Goal: Transaction & Acquisition: Purchase product/service

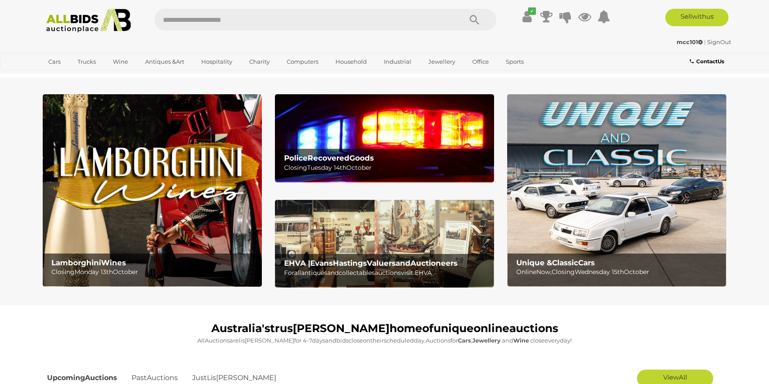
click at [308, 20] on input "text" at bounding box center [303, 20] width 299 height 22
type input "**********"
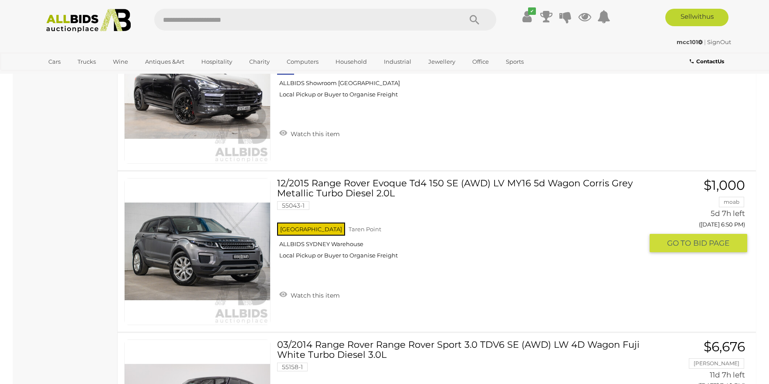
scroll to position [1221, 0]
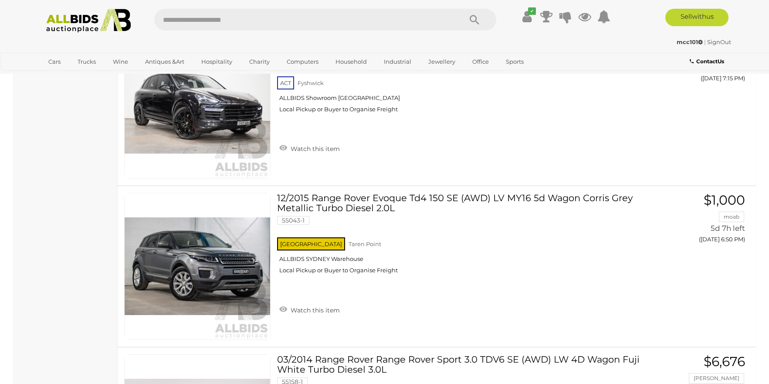
click at [266, 26] on input "text" at bounding box center [303, 20] width 299 height 22
type input "******"
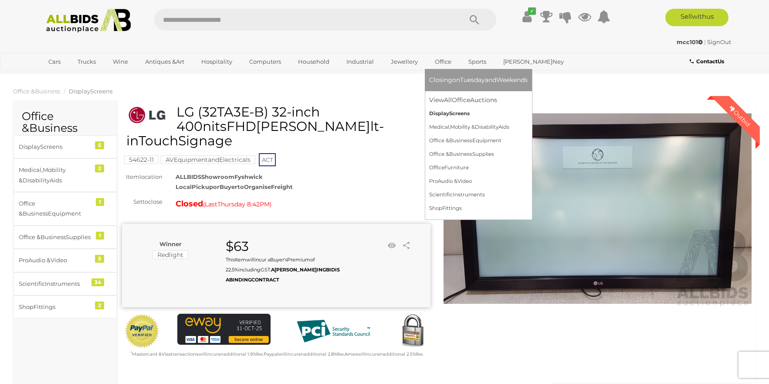
click at [464, 112] on span "Disp lay Scre ens" at bounding box center [449, 113] width 41 height 6
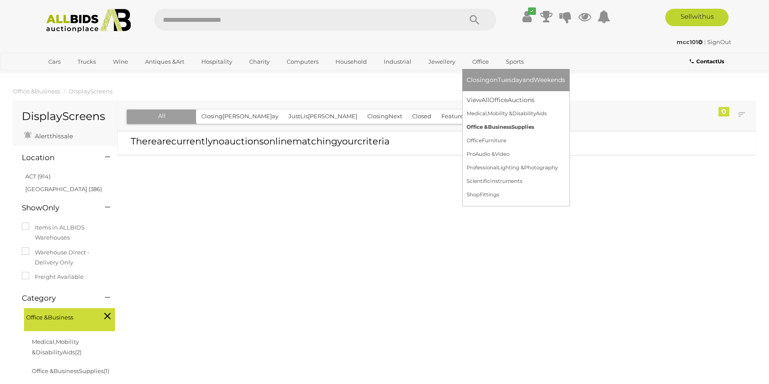
click at [498, 127] on bbb "Busi" at bounding box center [494, 127] width 12 height 6
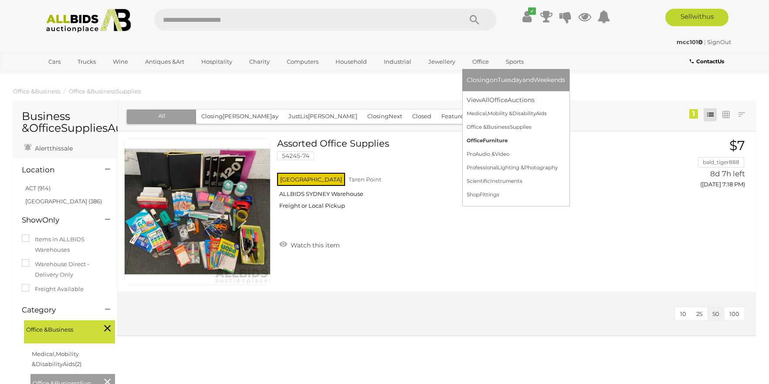
click at [499, 141] on span "Off ice Furni ture" at bounding box center [487, 140] width 41 height 6
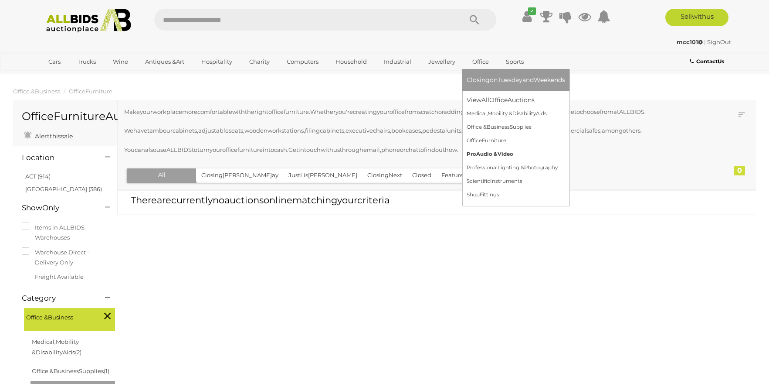
click at [502, 153] on bbb "Vid" at bounding box center [502, 154] width 9 height 6
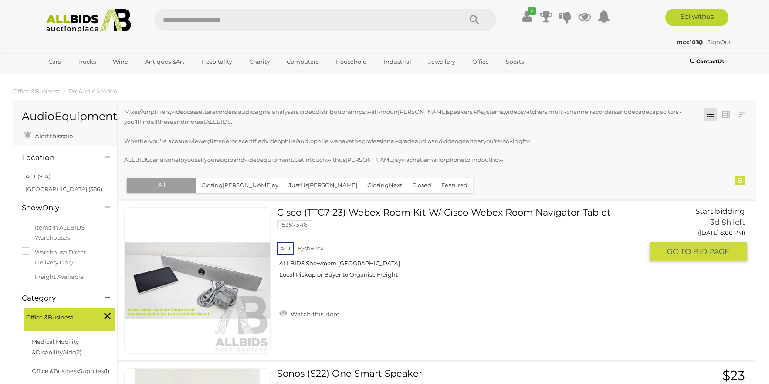
click at [676, 248] on span "GO TO" at bounding box center [680, 251] width 26 height 10
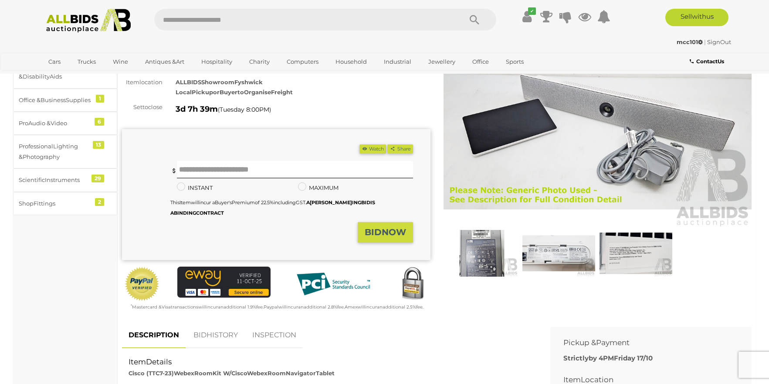
scroll to position [44, 0]
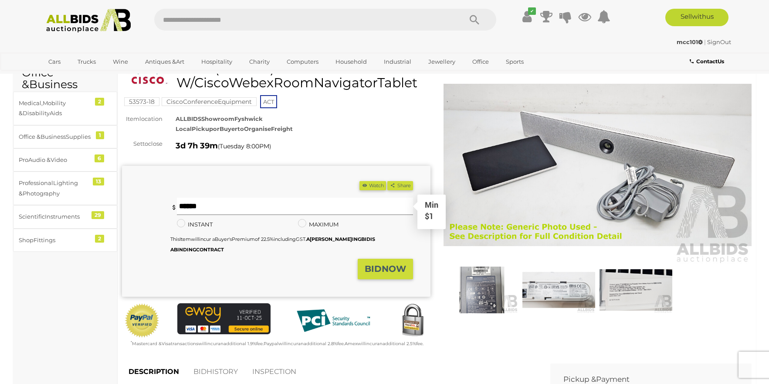
click at [230, 210] on input "text" at bounding box center [295, 205] width 236 height 17
drag, startPoint x: 177, startPoint y: 197, endPoint x: 132, endPoint y: 201, distance: 44.6
click at [153, 201] on div "Yo u ar e no t th e high est bid der, ple ase pla ce a hig her bi d. ** Min $1 …" at bounding box center [267, 227] width 291 height 61
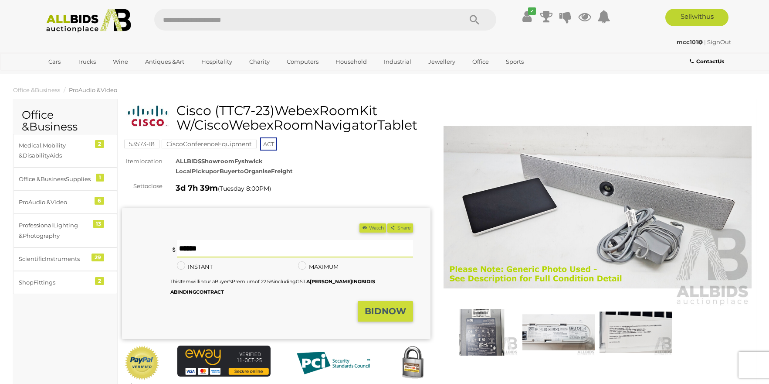
scroll to position [0, 0]
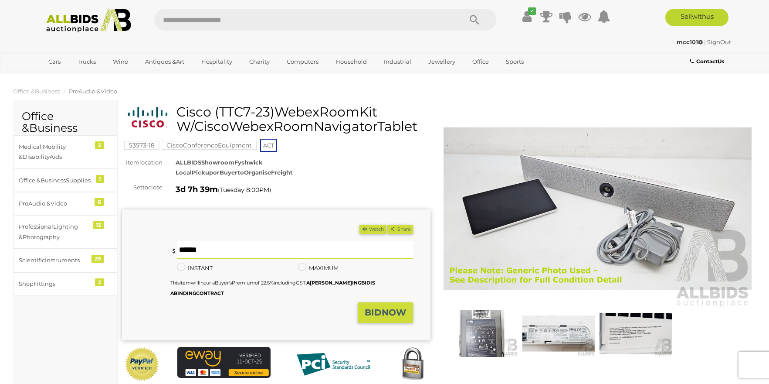
type input "**"
click at [370, 309] on bbb "BI" at bounding box center [370, 312] width 10 height 10
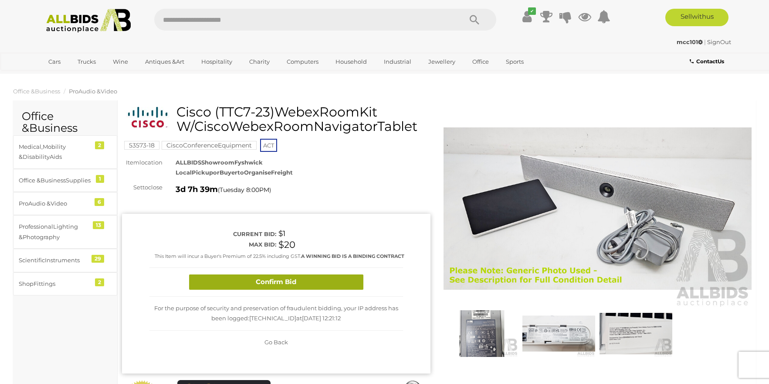
click at [321, 276] on button "Confirm Bid" at bounding box center [276, 281] width 174 height 15
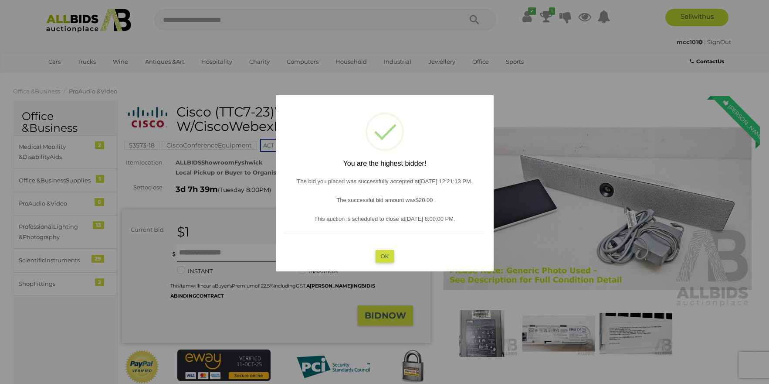
click at [378, 257] on button "OK" at bounding box center [384, 256] width 19 height 13
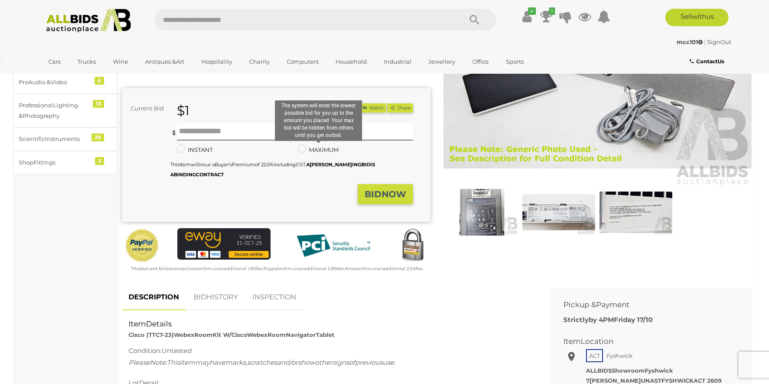
scroll to position [305, 0]
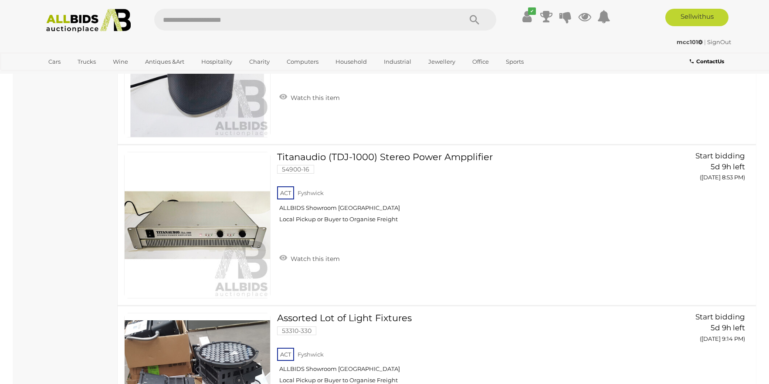
scroll to position [721, 0]
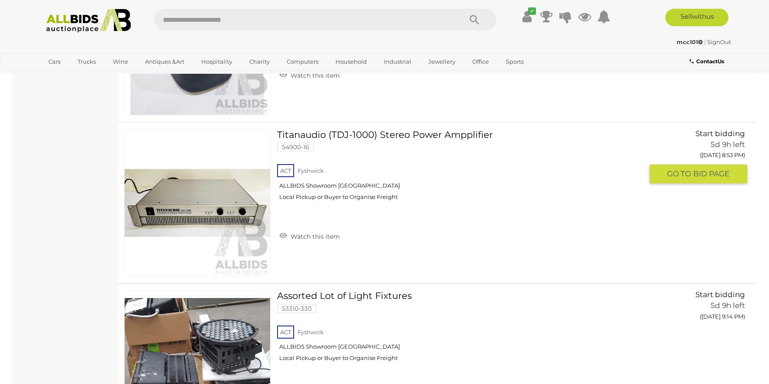
click at [372, 136] on link "Titanaudio (TDJ-1000) Stereo Power Ampplifier 54900-16 ACT Fyshwick ALLBIDS Sho…" at bounding box center [464, 168] width 360 height 78
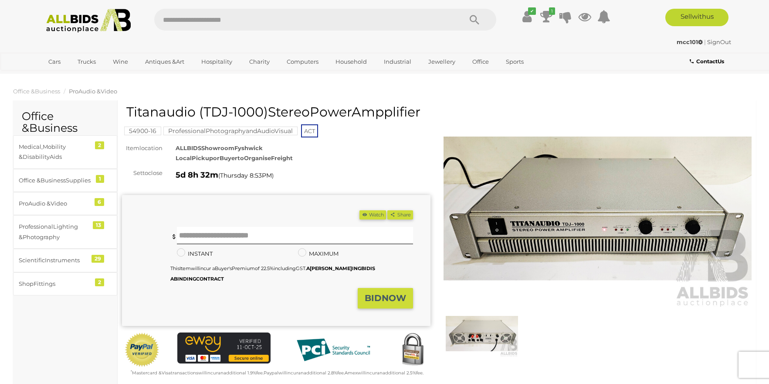
click at [483, 320] on img at bounding box center [482, 333] width 73 height 47
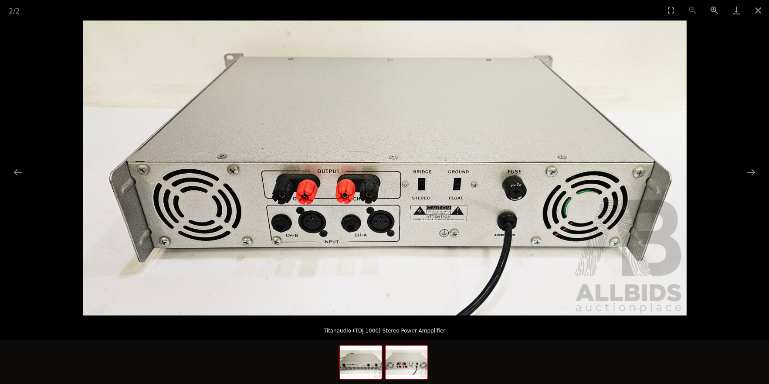
click at [373, 367] on img at bounding box center [361, 361] width 42 height 33
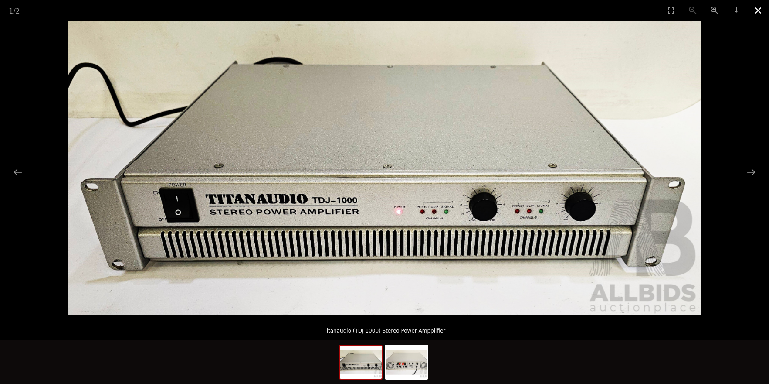
click at [759, 11] on button "Close gallery" at bounding box center [759, 10] width 22 height 20
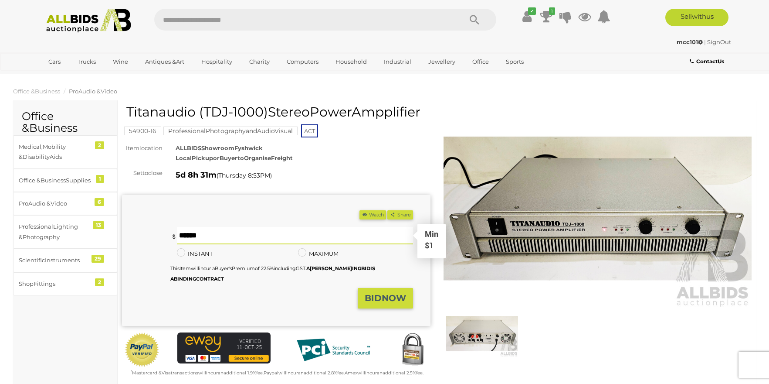
click at [222, 244] on input "text" at bounding box center [295, 235] width 236 height 17
drag, startPoint x: 188, startPoint y: 249, endPoint x: 56, endPoint y: 246, distance: 131.7
type input "*"
click at [396, 303] on span "BI D NO W" at bounding box center [385, 298] width 41 height 10
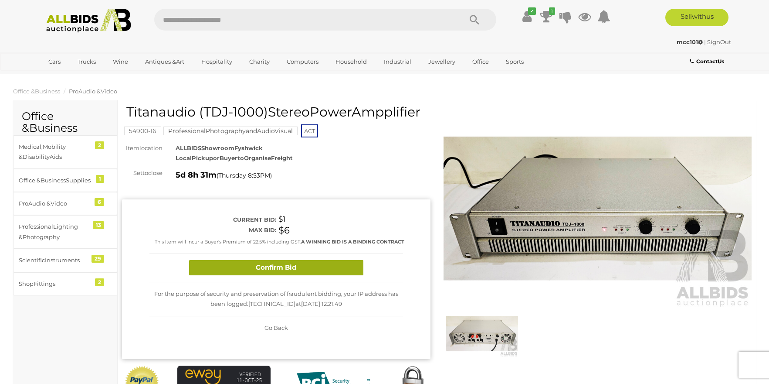
click at [314, 275] on button "Confirm Bid" at bounding box center [276, 267] width 174 height 15
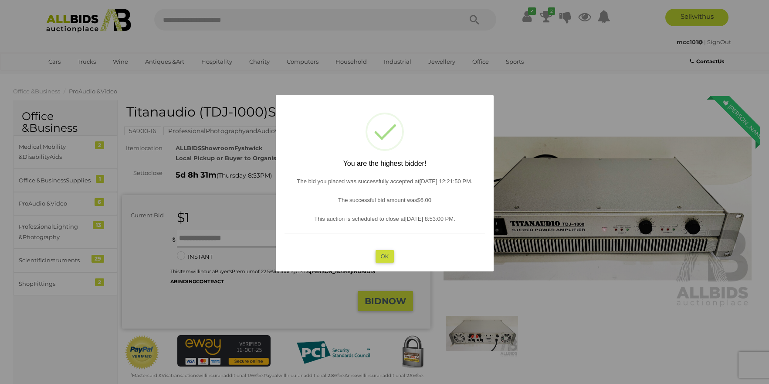
click at [386, 255] on button "OK" at bounding box center [384, 256] width 19 height 13
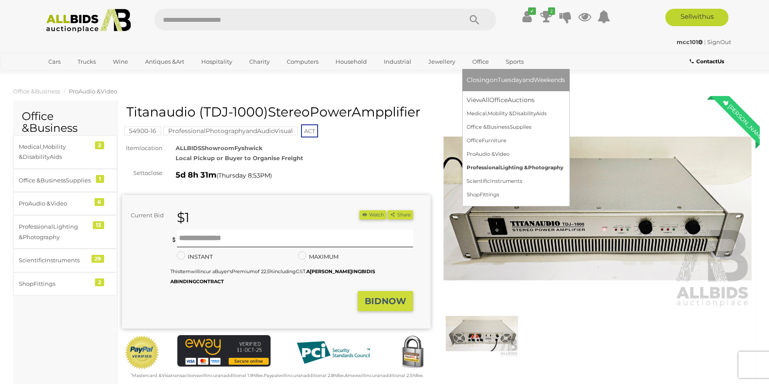
click at [510, 174] on link "Profes sional Ligh ting & Photog raphy" at bounding box center [516, 168] width 99 height 14
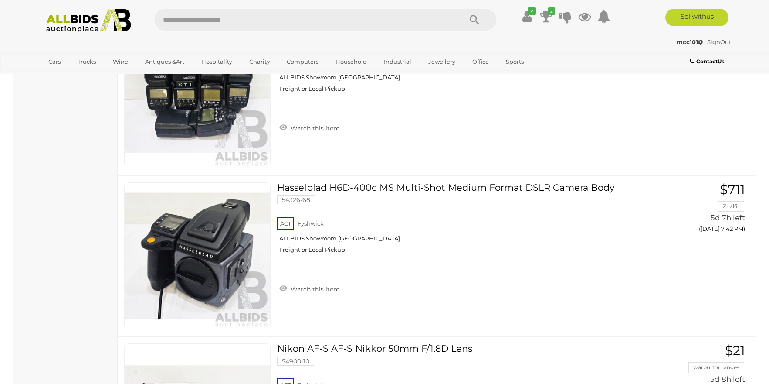
scroll to position [915, 0]
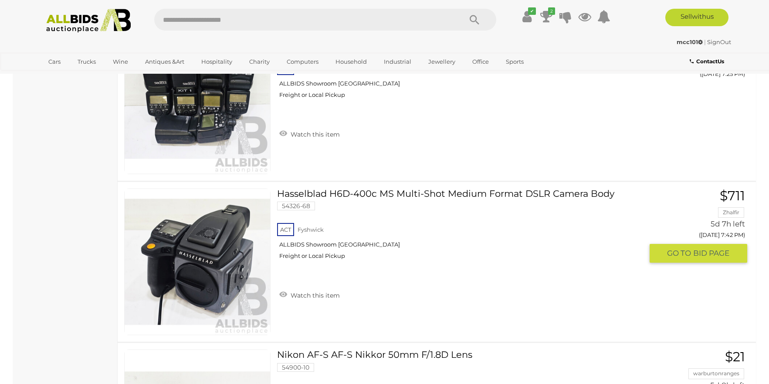
click at [395, 196] on link "Hasselblad H6D-400c MS Multi-Shot Medium Format DSLR Camera Body 54326-68 ACT F…" at bounding box center [464, 227] width 360 height 78
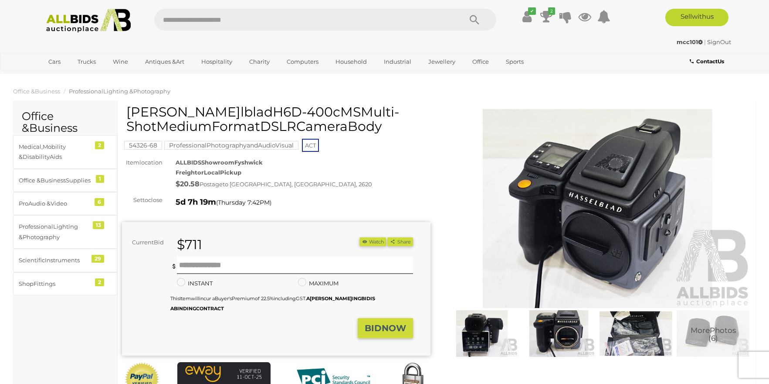
click at [478, 342] on img at bounding box center [482, 333] width 73 height 47
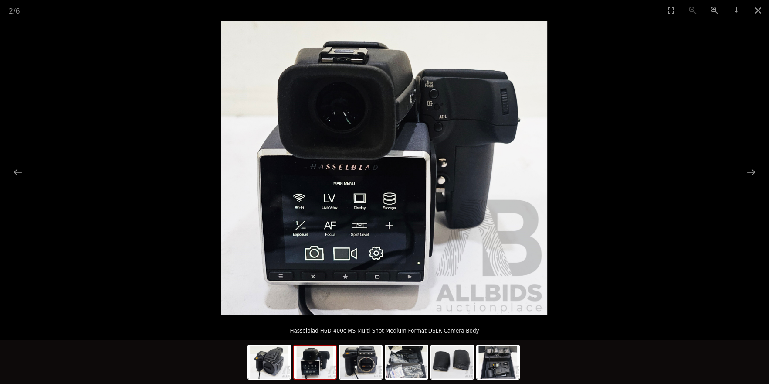
click at [320, 371] on img at bounding box center [315, 361] width 42 height 33
click at [364, 371] on img at bounding box center [361, 361] width 42 height 33
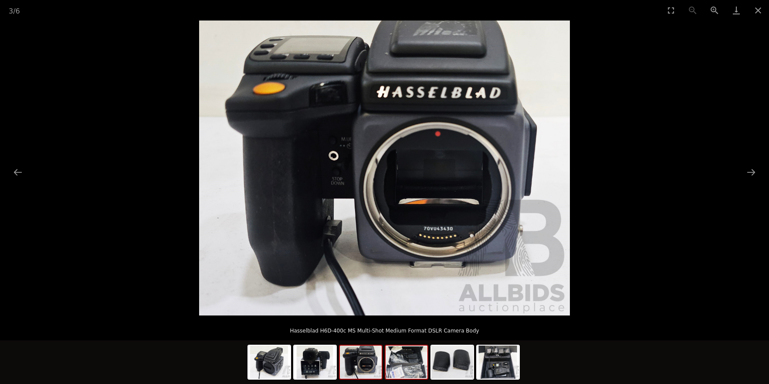
click at [402, 371] on img at bounding box center [407, 361] width 42 height 33
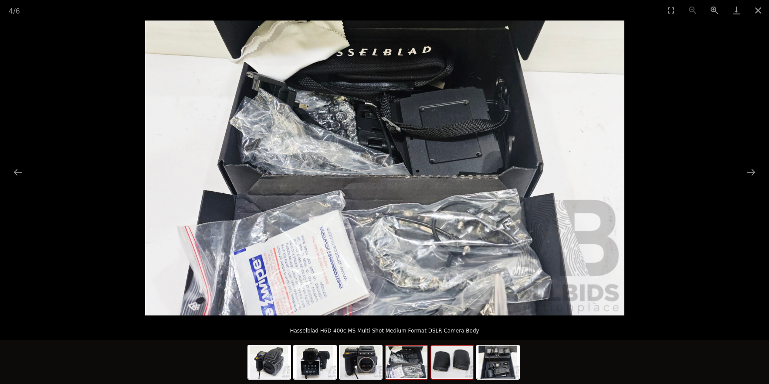
click at [437, 370] on img at bounding box center [453, 361] width 42 height 33
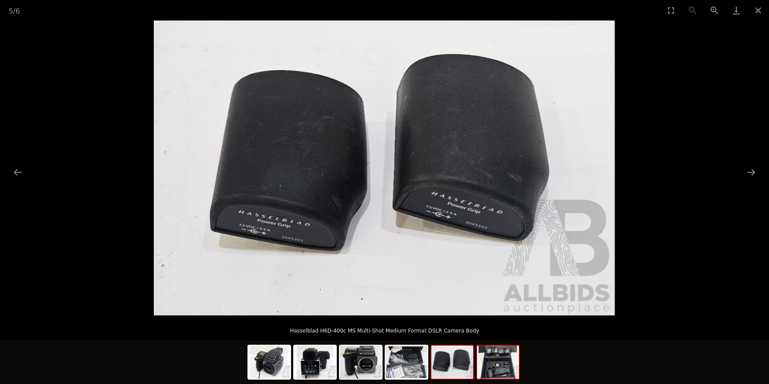
click at [490, 369] on img at bounding box center [498, 361] width 42 height 33
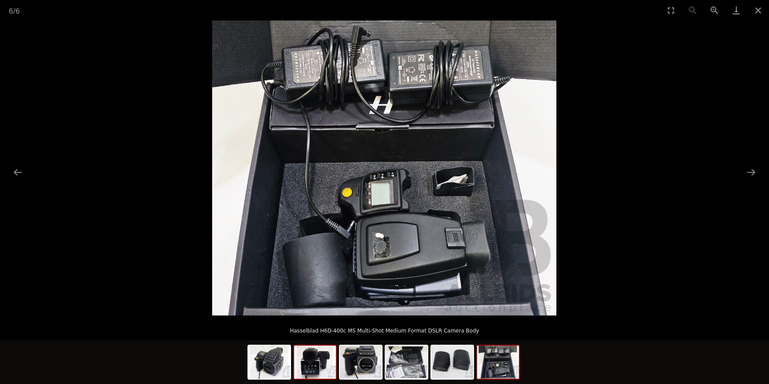
click at [305, 365] on img at bounding box center [315, 361] width 42 height 33
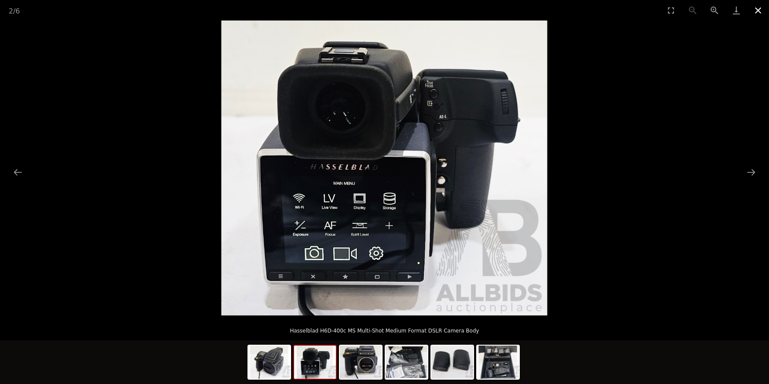
click at [762, 12] on button "Close gallery" at bounding box center [759, 10] width 22 height 20
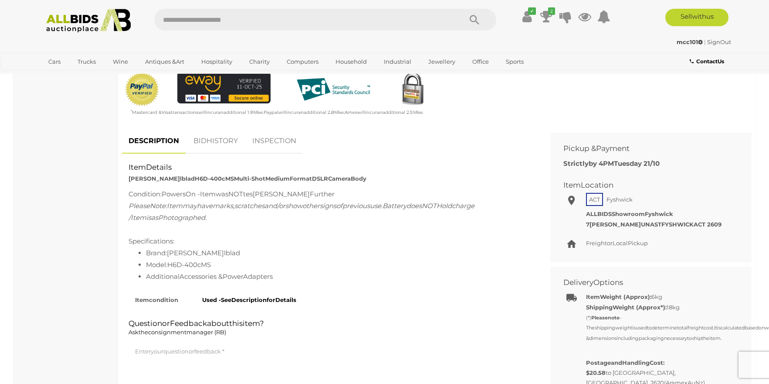
scroll to position [305, 0]
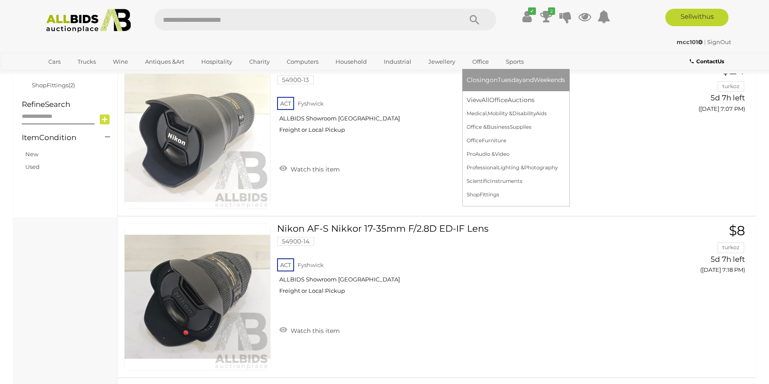
scroll to position [1051, 0]
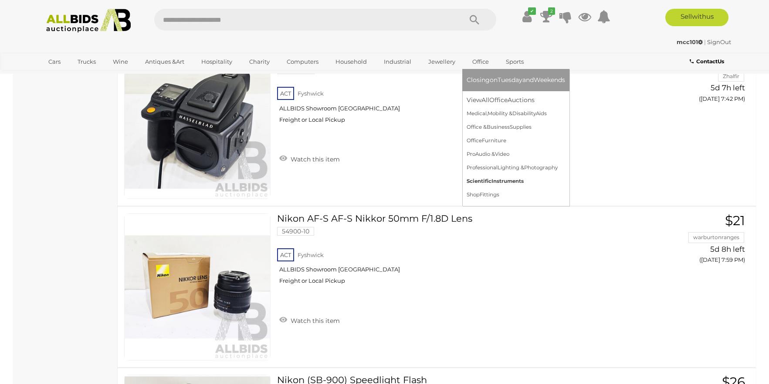
click at [512, 184] on span "Scien tific Instru ments" at bounding box center [495, 181] width 57 height 6
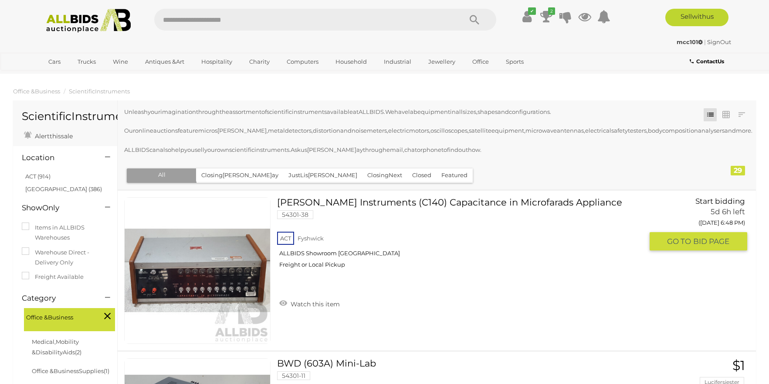
click at [429, 211] on link "[PERSON_NAME] Instruments (C140) Capacitance in Microfarads Appliance 54301-38 …" at bounding box center [464, 236] width 360 height 78
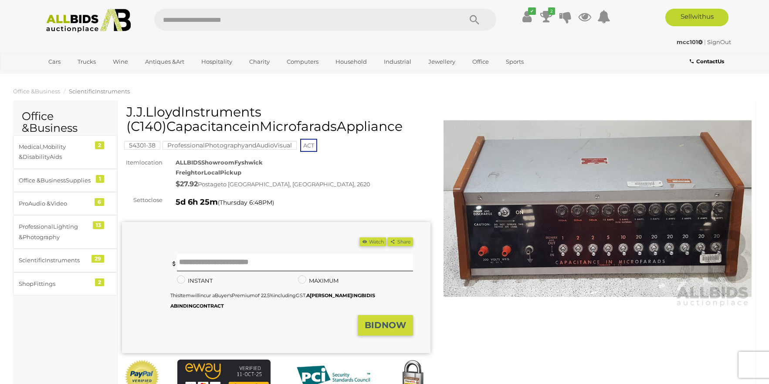
click at [591, 226] on img at bounding box center [598, 208] width 309 height 199
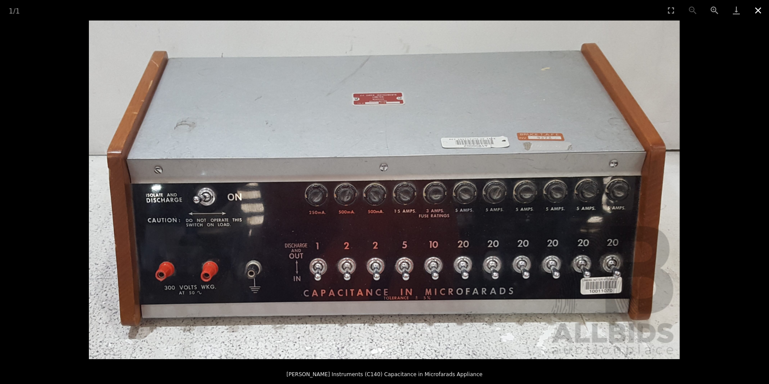
click at [759, 11] on button "Close gallery" at bounding box center [759, 10] width 22 height 20
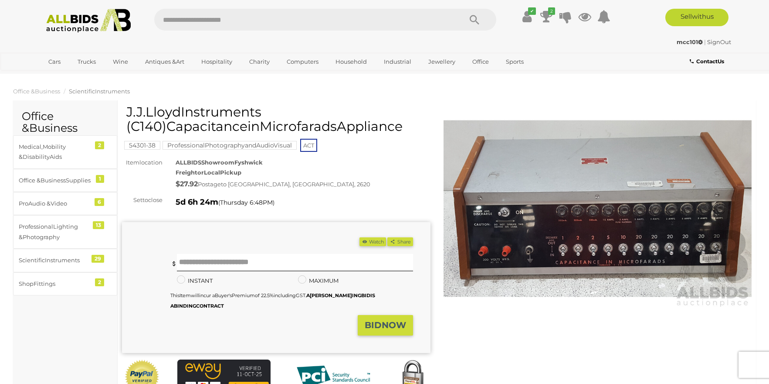
click at [597, 196] on img at bounding box center [598, 208] width 309 height 199
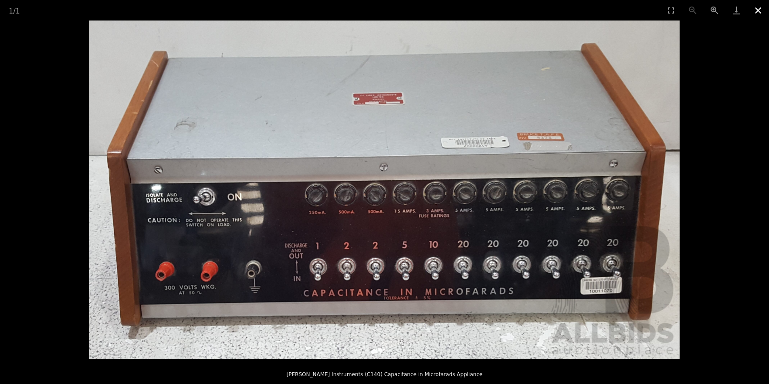
click at [755, 7] on button "Close gallery" at bounding box center [759, 10] width 22 height 20
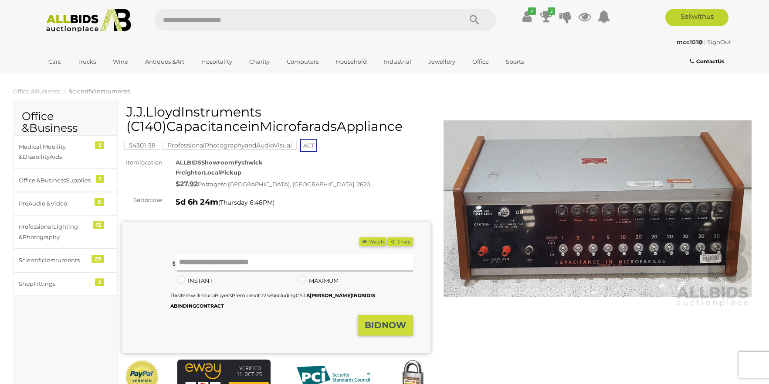
click at [267, 249] on div "( Mi n $1) Wat Sha re Face book Twit ter" at bounding box center [267, 243] width 291 height 12
click at [268, 254] on input "text" at bounding box center [295, 262] width 236 height 17
type input "*"
click at [385, 322] on bbb "NO" at bounding box center [389, 325] width 14 height 10
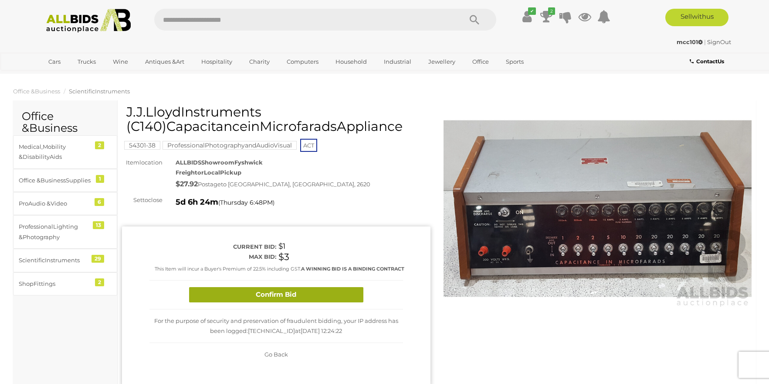
click at [339, 292] on button "Confirm Bid" at bounding box center [276, 294] width 174 height 15
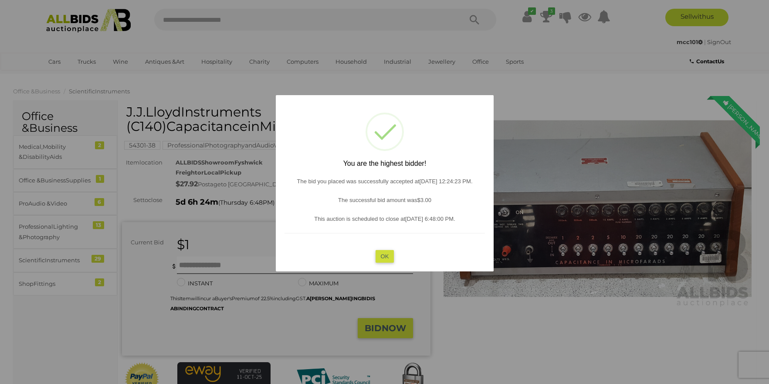
drag, startPoint x: 390, startPoint y: 256, endPoint x: 405, endPoint y: 243, distance: 19.4
click at [390, 256] on button "OK" at bounding box center [384, 256] width 19 height 13
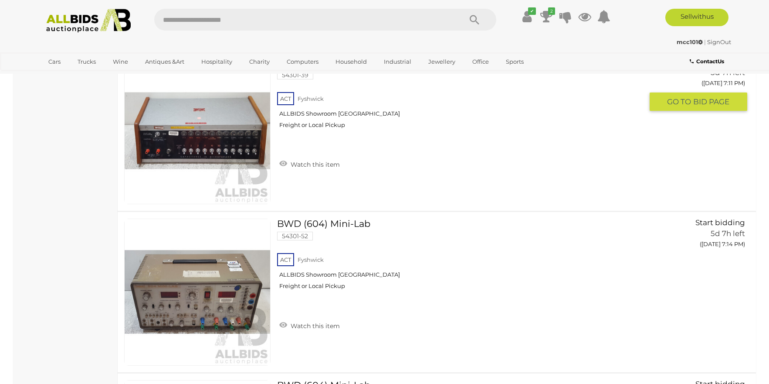
scroll to position [1003, 0]
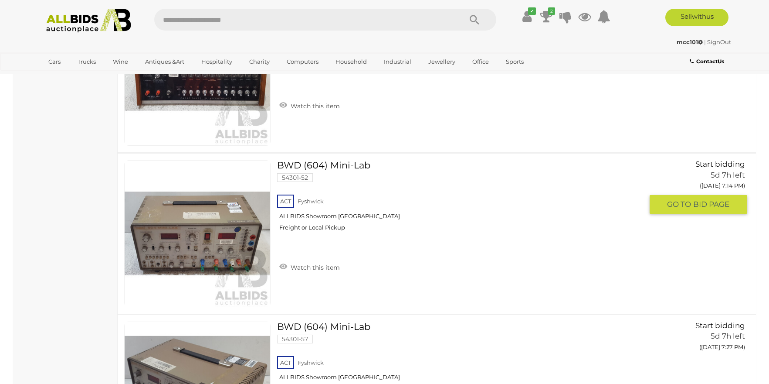
click at [341, 177] on link "BWD (604) Mini-Lab 54301-52 ACT Fyshwick ALLBIDS Showroom Fyshwick Freight or L…" at bounding box center [464, 199] width 360 height 78
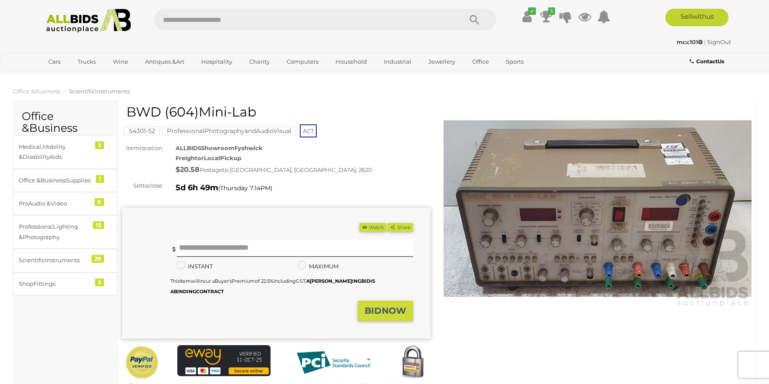
click at [565, 215] on img at bounding box center [598, 208] width 309 height 199
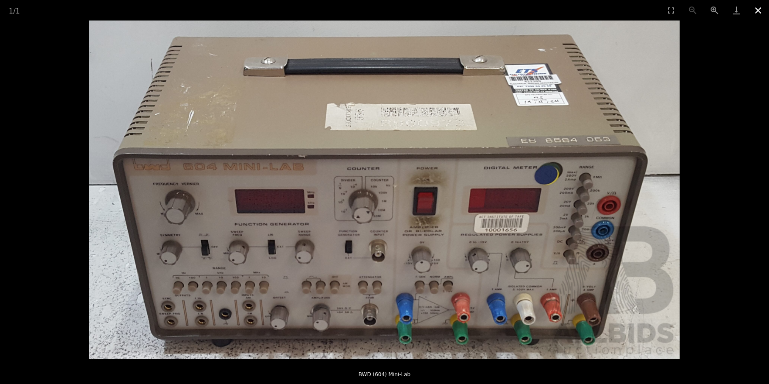
click at [761, 8] on button "Close gallery" at bounding box center [759, 10] width 22 height 20
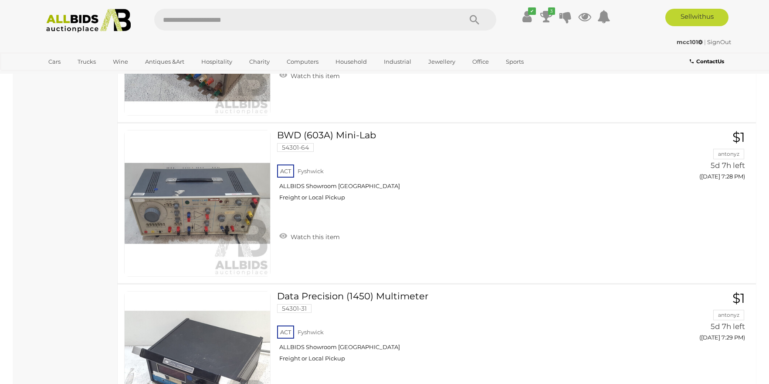
scroll to position [1339, 0]
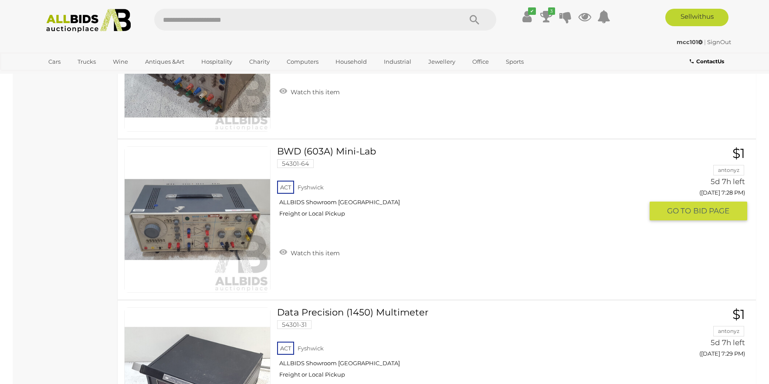
click at [325, 168] on link "BWD (603A) Mini-Lab 54301-64 ACT Fyshwick ALLBIDS Showroom Fyshwick Freight or …" at bounding box center [464, 185] width 360 height 78
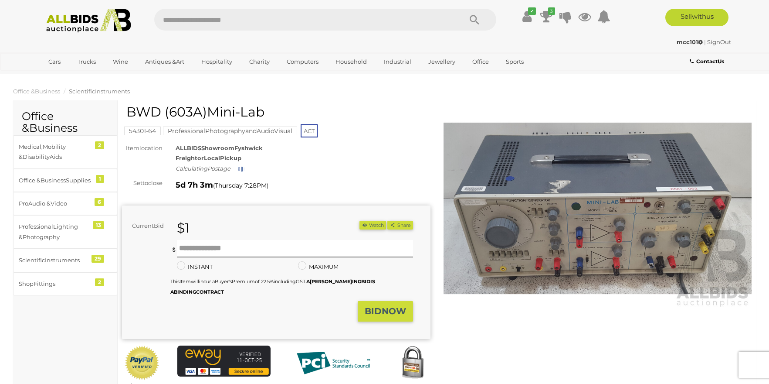
click at [609, 233] on img at bounding box center [598, 208] width 309 height 199
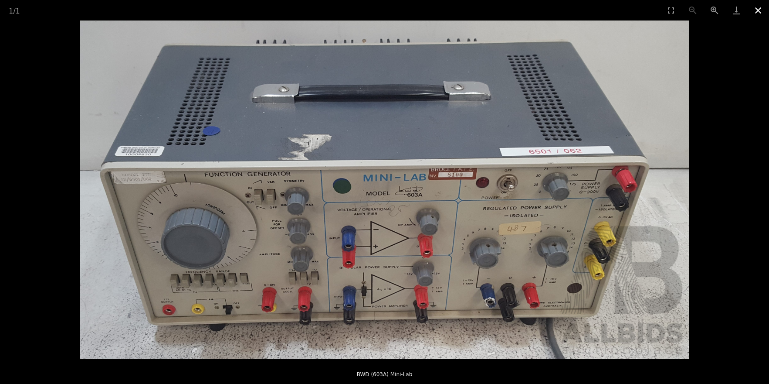
click at [758, 7] on button "Close gallery" at bounding box center [759, 10] width 22 height 20
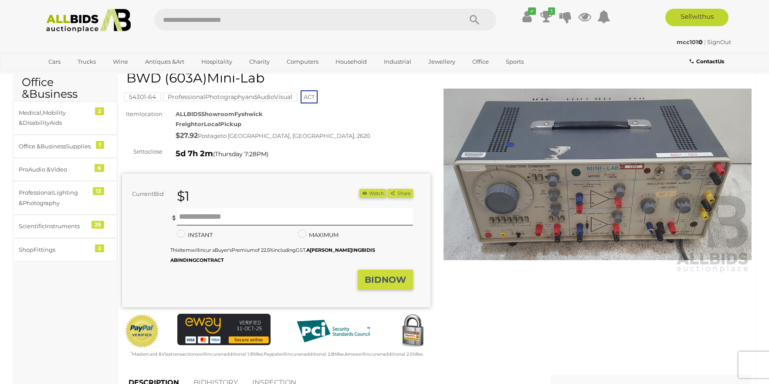
scroll to position [218, 0]
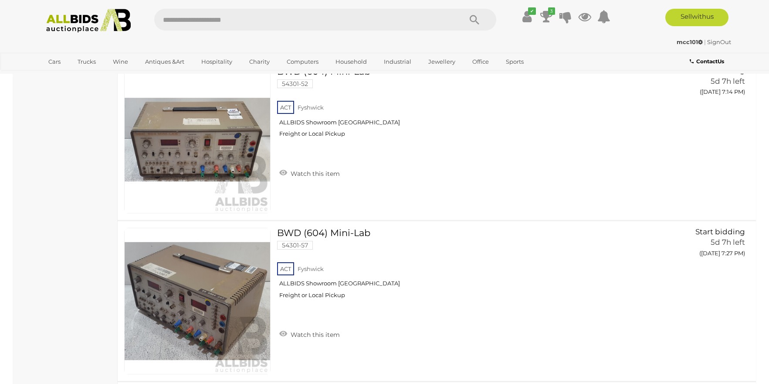
scroll to position [1094, 0]
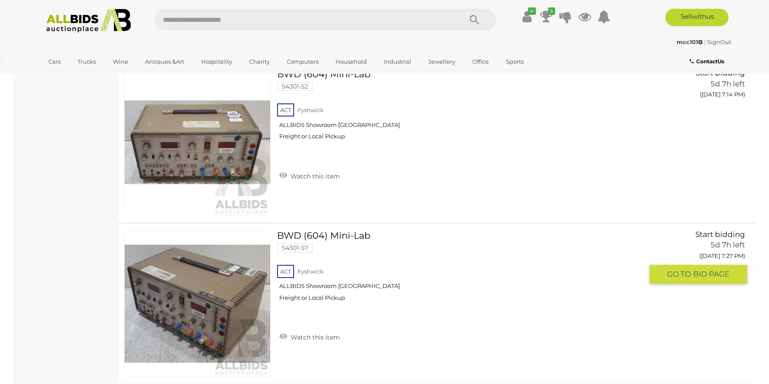
click at [341, 242] on link "BWD (604) Mini-Lab 54301-57 ACT Fyshwick ALLBIDS Showroom Fyshwick Freight or L…" at bounding box center [464, 269] width 360 height 78
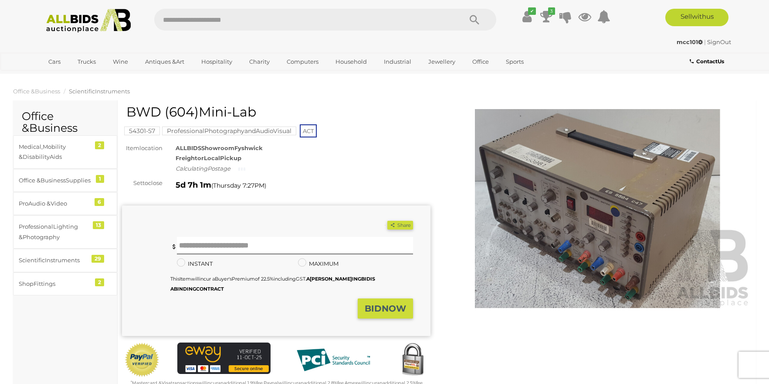
click at [589, 195] on img at bounding box center [598, 208] width 309 height 199
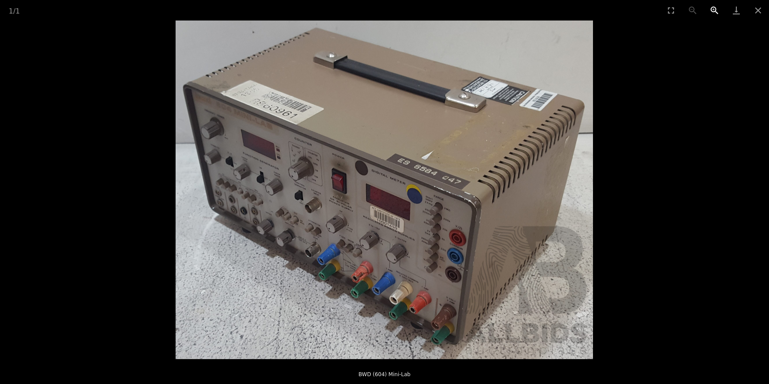
click at [710, 9] on button "Zoom in" at bounding box center [715, 10] width 22 height 20
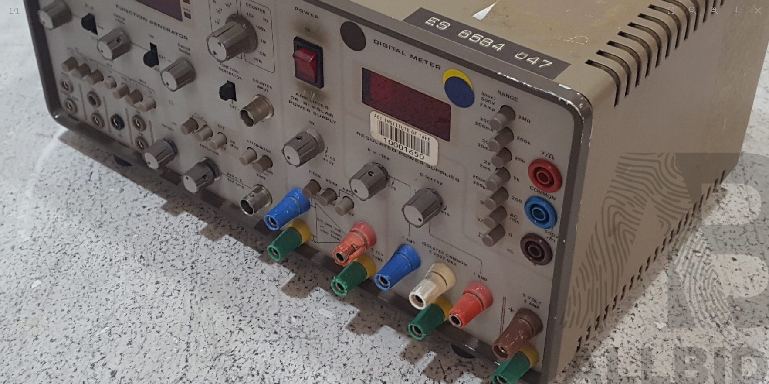
drag, startPoint x: 463, startPoint y: 301, endPoint x: 477, endPoint y: 192, distance: 109.5
click at [477, 192] on img at bounding box center [399, 80] width 836 height 677
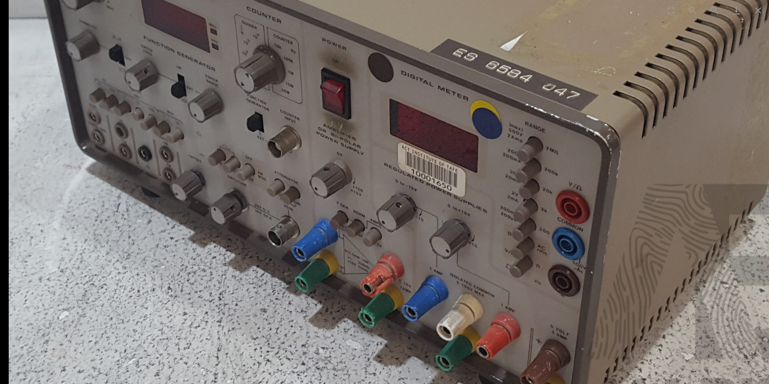
drag, startPoint x: 345, startPoint y: 189, endPoint x: 417, endPoint y: 256, distance: 98.7
click at [417, 256] on img at bounding box center [427, 111] width 836 height 677
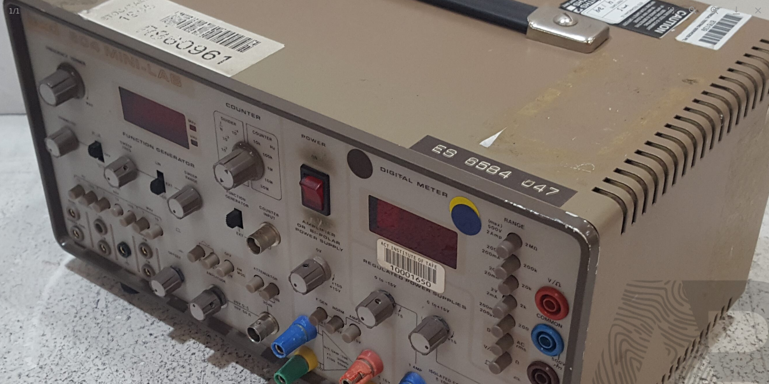
drag, startPoint x: 326, startPoint y: 147, endPoint x: 315, endPoint y: 230, distance: 83.6
click at [315, 230] on img at bounding box center [406, 207] width 836 height 677
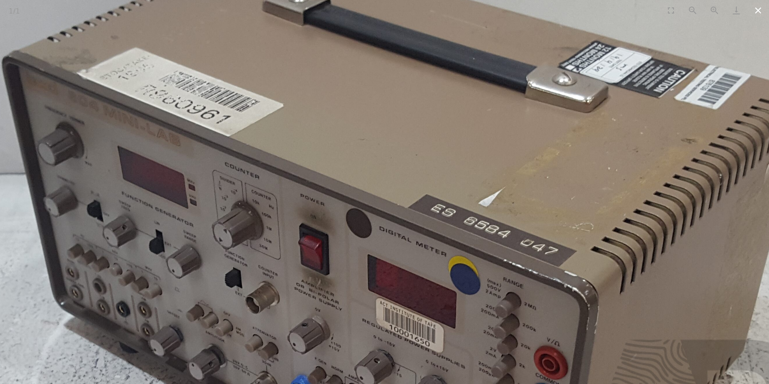
click at [761, 9] on button "Close gallery" at bounding box center [759, 10] width 22 height 20
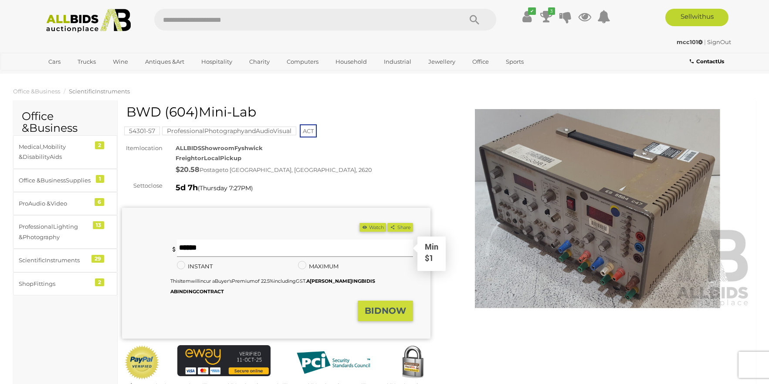
click at [272, 243] on input "text" at bounding box center [295, 247] width 236 height 17
drag, startPoint x: 171, startPoint y: 251, endPoint x: 64, endPoint y: 264, distance: 108.0
type input "*"
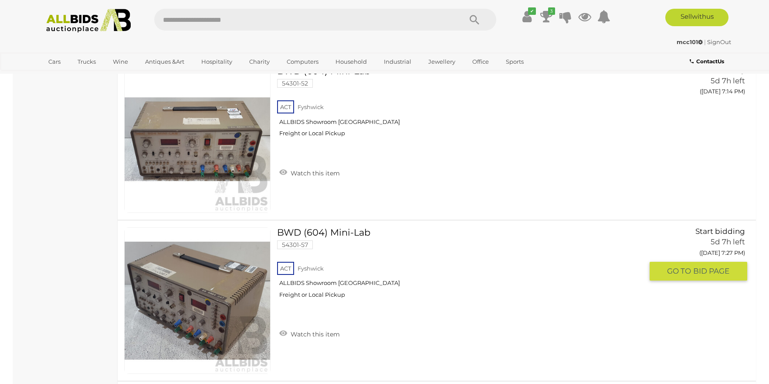
scroll to position [1096, 0]
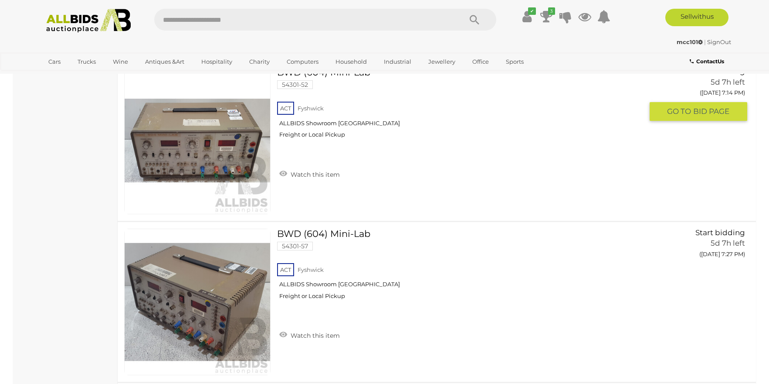
click at [367, 88] on link "BWD (604) Mini-Lab 54301-52 ACT Fyshwick ALLBIDS Showroom Fyshwick Freight or L…" at bounding box center [464, 106] width 360 height 78
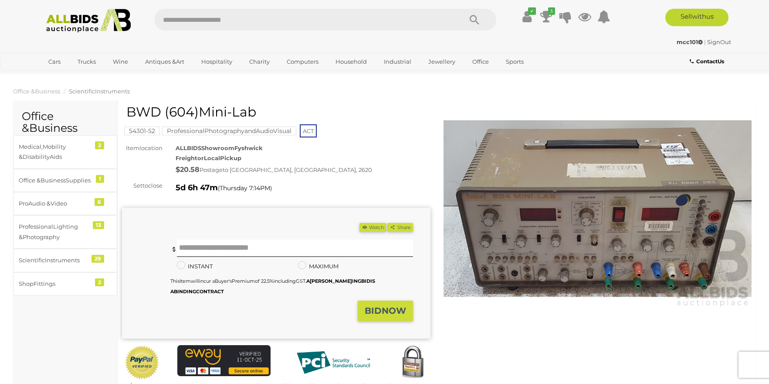
click at [654, 259] on img at bounding box center [598, 208] width 309 height 199
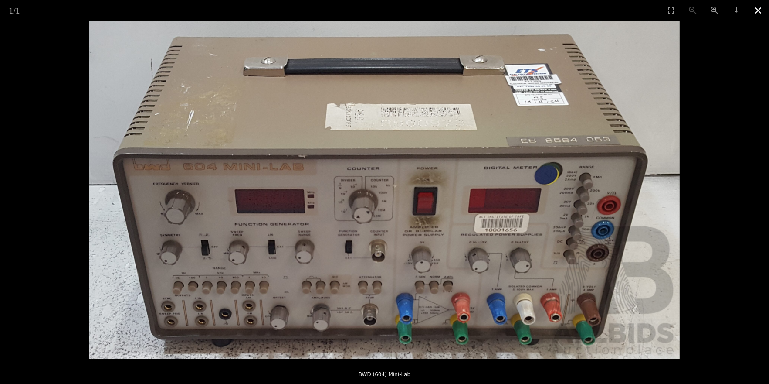
click at [760, 10] on button "Close gallery" at bounding box center [759, 10] width 22 height 20
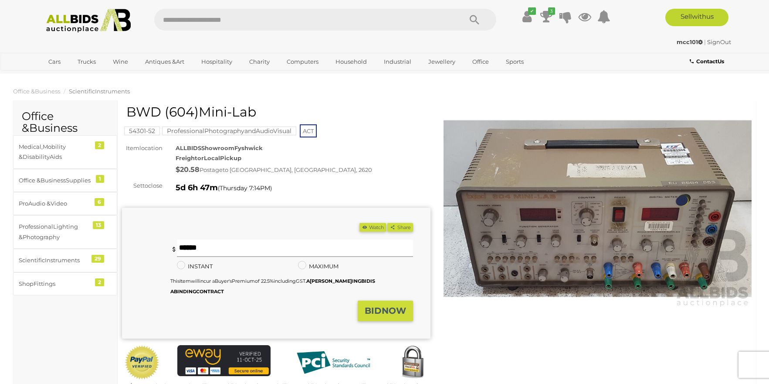
click at [227, 249] on input "text" at bounding box center [295, 247] width 236 height 17
type input "*"
click at [383, 311] on bbb "NO" at bounding box center [389, 310] width 14 height 10
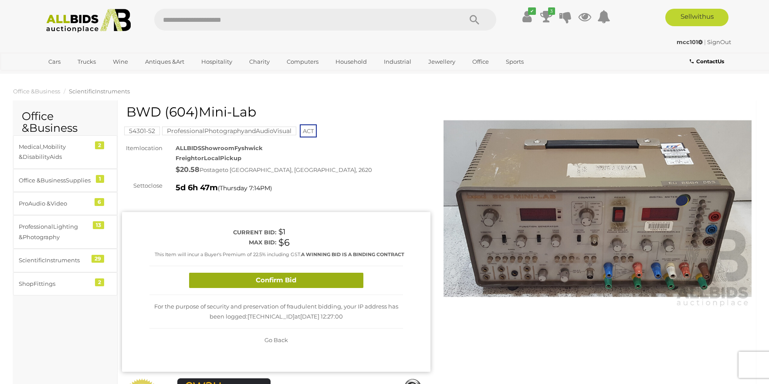
click at [340, 278] on button "Confirm Bid" at bounding box center [276, 279] width 174 height 15
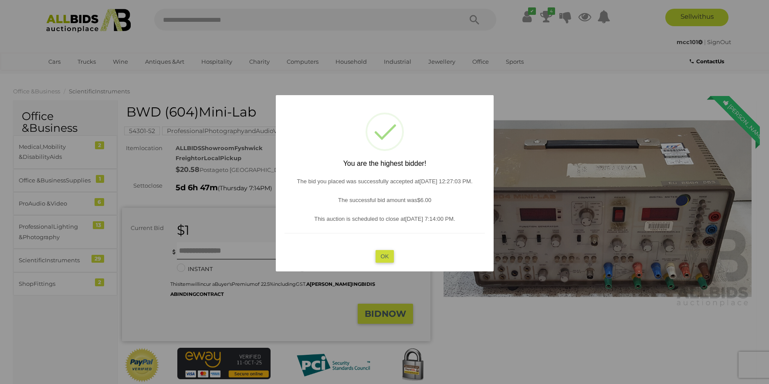
click at [383, 255] on button "OK" at bounding box center [384, 256] width 19 height 13
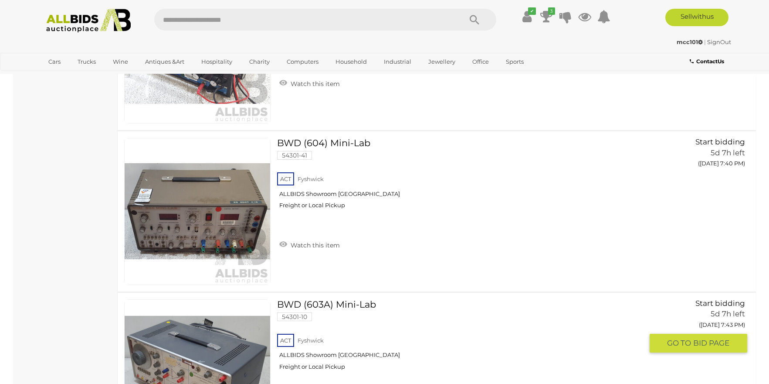
scroll to position [1667, 0]
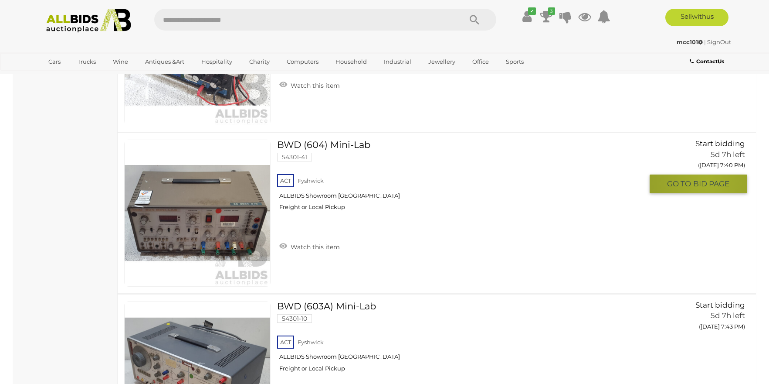
click at [707, 189] on span "BID PAGE" at bounding box center [712, 184] width 36 height 10
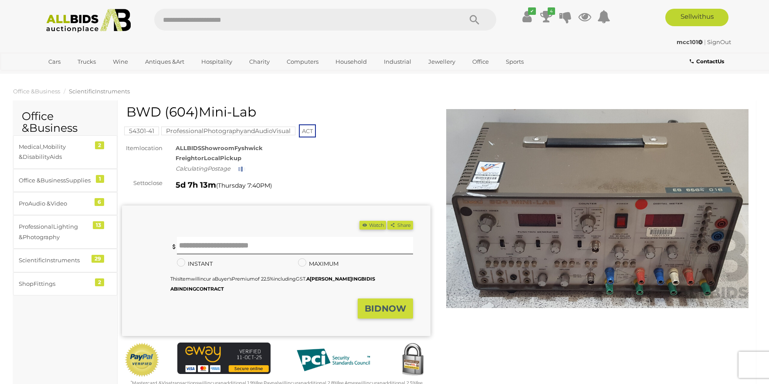
click at [646, 236] on img at bounding box center [598, 208] width 309 height 199
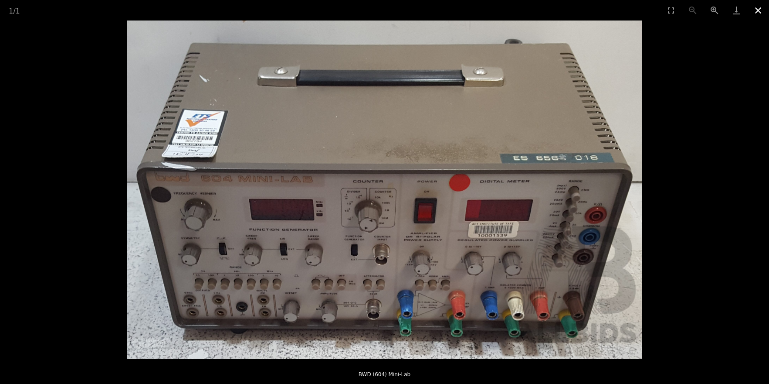
click at [757, 9] on button "Close gallery" at bounding box center [759, 10] width 22 height 20
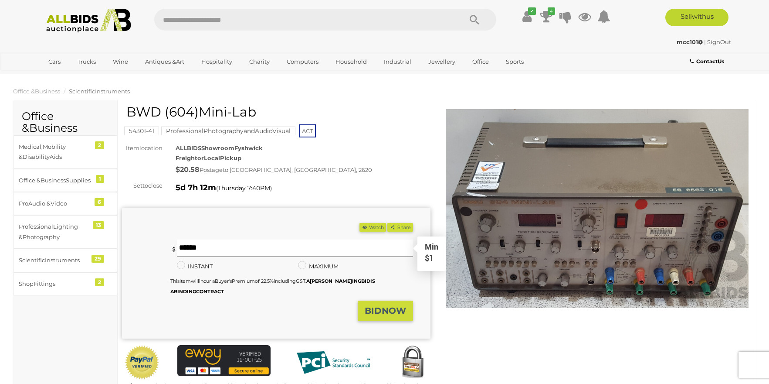
click at [223, 249] on input "text" at bounding box center [295, 247] width 236 height 17
type input "*"
click at [389, 309] on bbb "NO" at bounding box center [389, 310] width 14 height 10
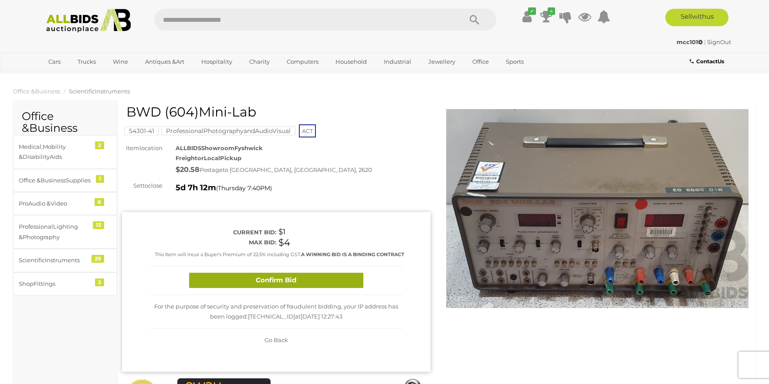
click at [336, 276] on button "Confirm Bid" at bounding box center [276, 279] width 174 height 15
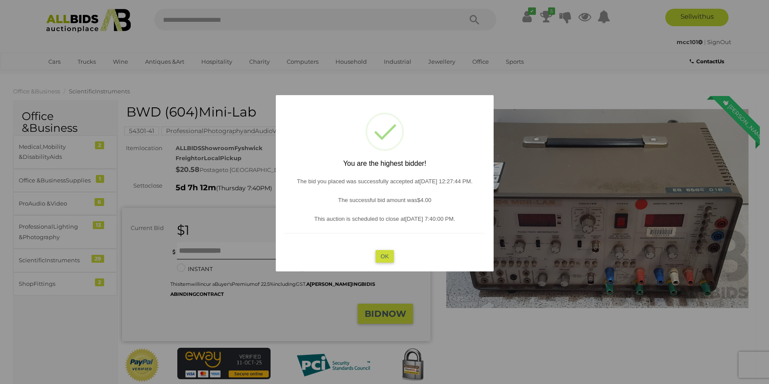
click at [374, 262] on div "? ! i You are the highest bidder! The bid you placed was successfully accepted …" at bounding box center [385, 183] width 218 height 176
click at [379, 256] on button "OK" at bounding box center [384, 256] width 19 height 13
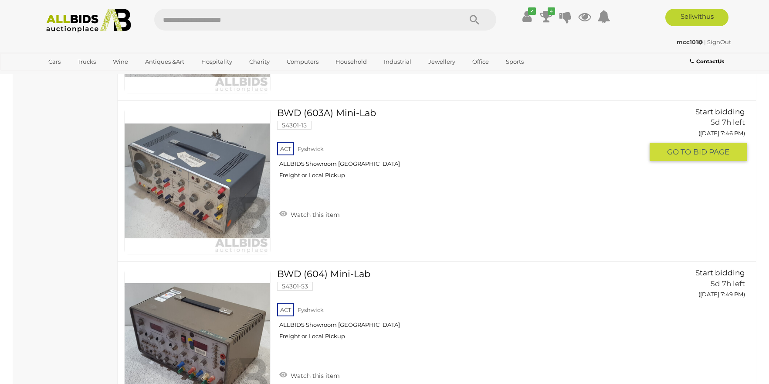
scroll to position [2027, 0]
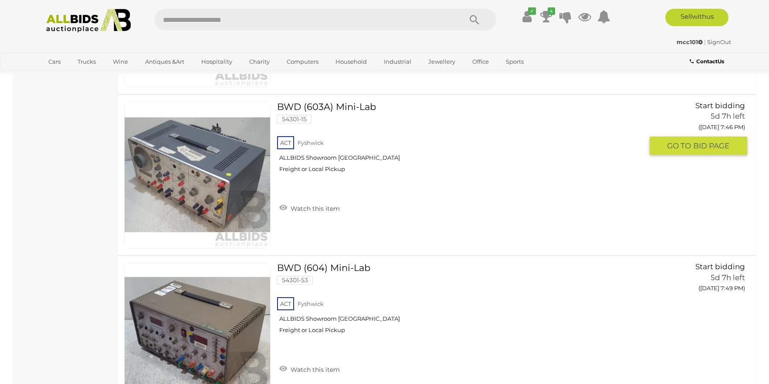
click at [713, 151] on span "BID PAGE" at bounding box center [712, 146] width 36 height 10
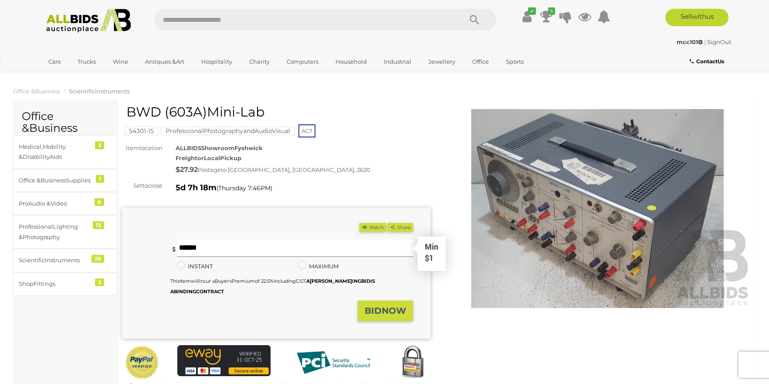
click at [313, 254] on input "text" at bounding box center [295, 247] width 236 height 17
drag, startPoint x: 114, startPoint y: 234, endPoint x: 85, endPoint y: 232, distance: 28.9
type input "*"
click at [377, 305] on span "BI D NO W" at bounding box center [385, 310] width 41 height 10
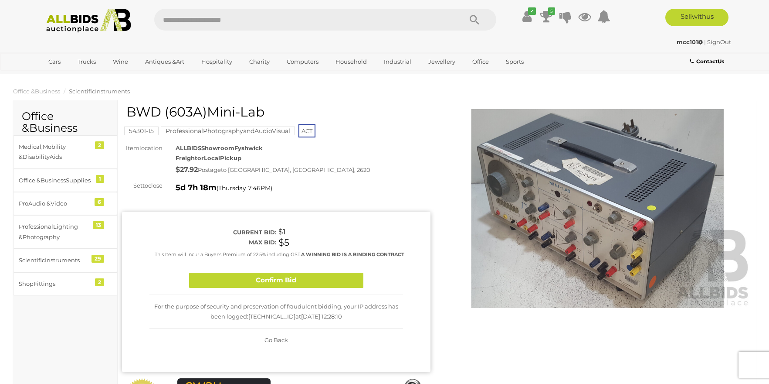
click at [331, 284] on button "Confirm Bid" at bounding box center [276, 279] width 174 height 15
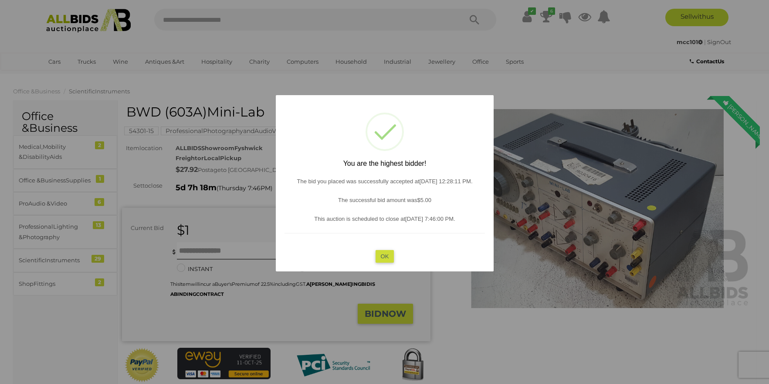
click at [388, 256] on button "OK" at bounding box center [384, 256] width 19 height 13
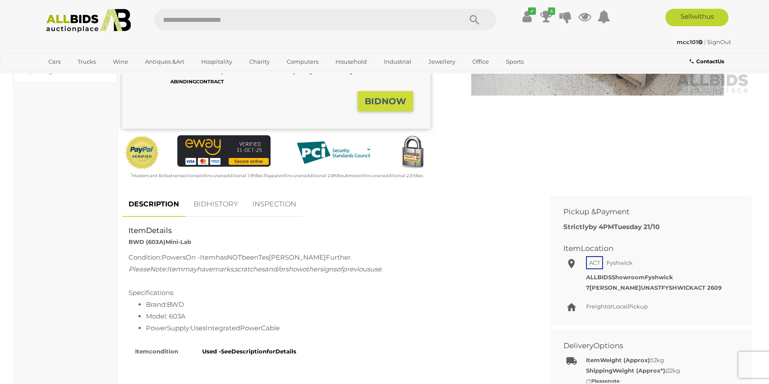
scroll to position [218, 0]
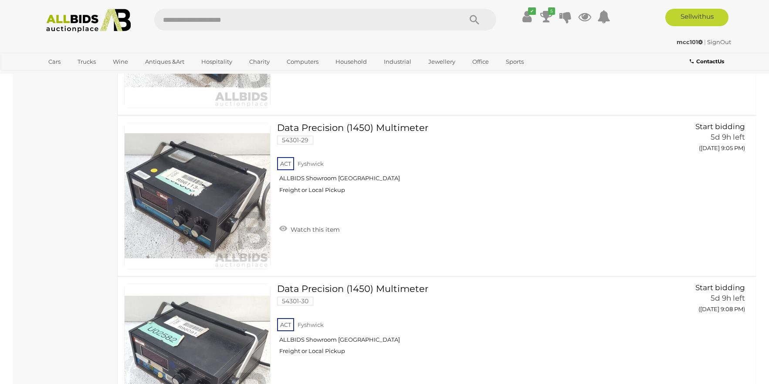
scroll to position [4417, 0]
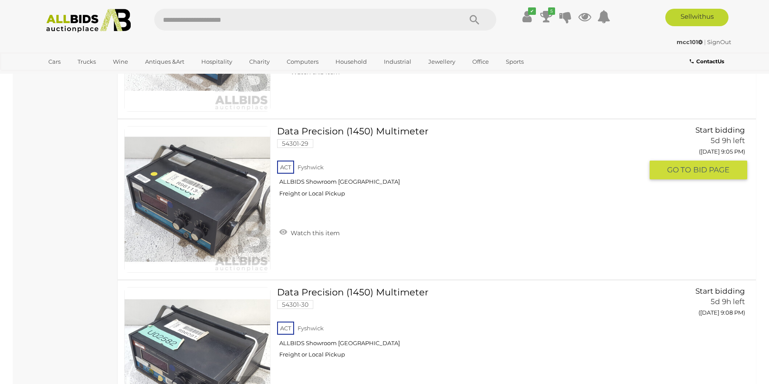
click at [352, 141] on link "Data Precision (1450) Multimeter 54301-29 ACT Fyshwick ALLBIDS Showroom Fyshwick" at bounding box center [464, 165] width 360 height 78
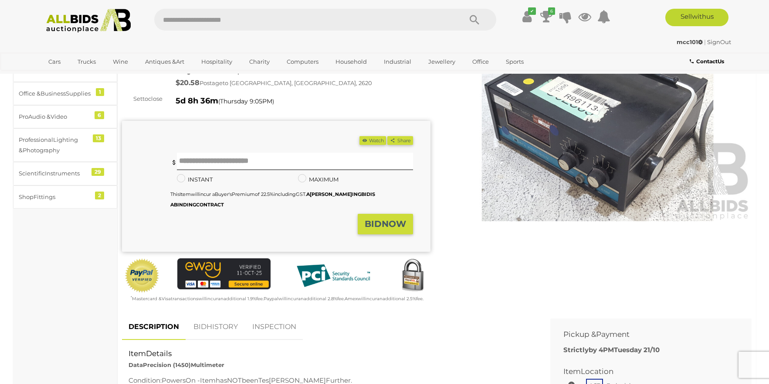
scroll to position [87, 0]
click at [606, 153] on img at bounding box center [598, 121] width 309 height 199
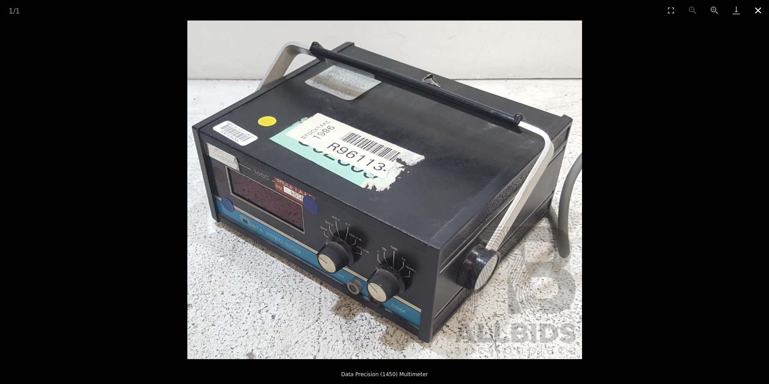
click at [759, 9] on button "Close gallery" at bounding box center [759, 10] width 22 height 20
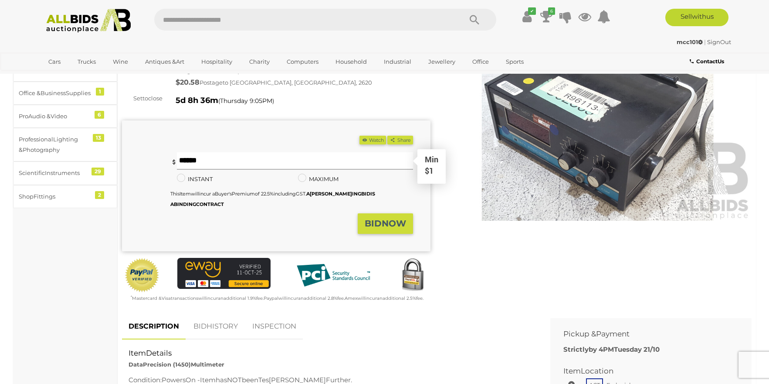
click at [245, 167] on input "text" at bounding box center [295, 160] width 236 height 17
type input "*"
click at [385, 215] on button "BI D NO W" at bounding box center [385, 223] width 55 height 20
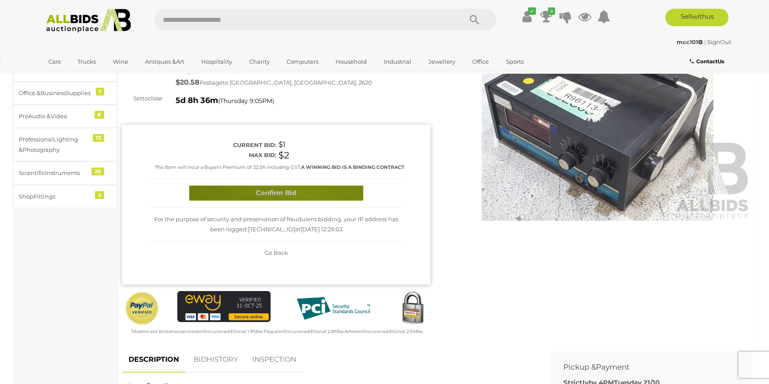
click at [307, 195] on button "Confirm Bid" at bounding box center [276, 192] width 174 height 15
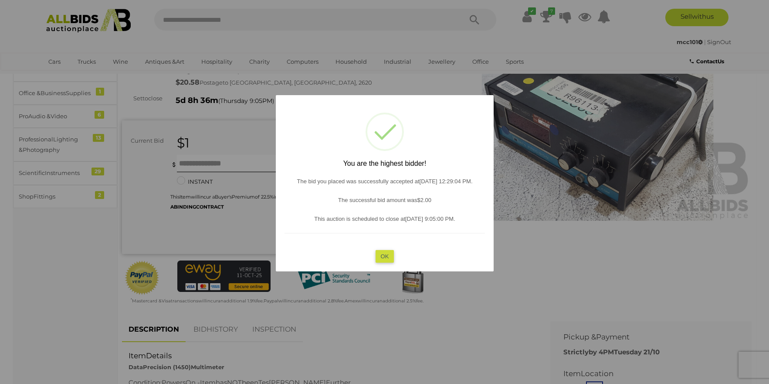
click at [382, 253] on button "OK" at bounding box center [384, 256] width 19 height 13
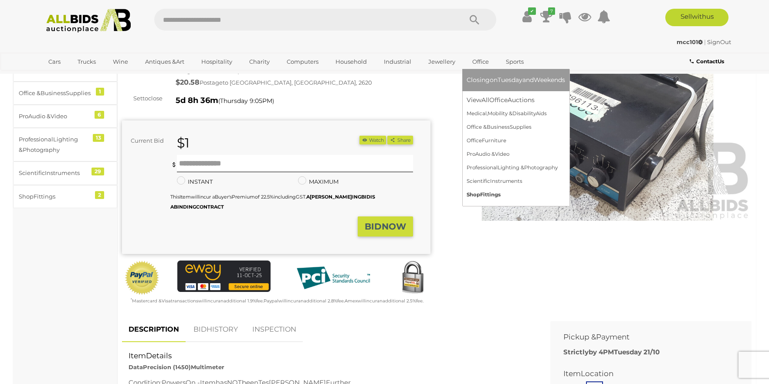
click at [505, 194] on link "Sh op Fitt ings" at bounding box center [516, 195] width 99 height 14
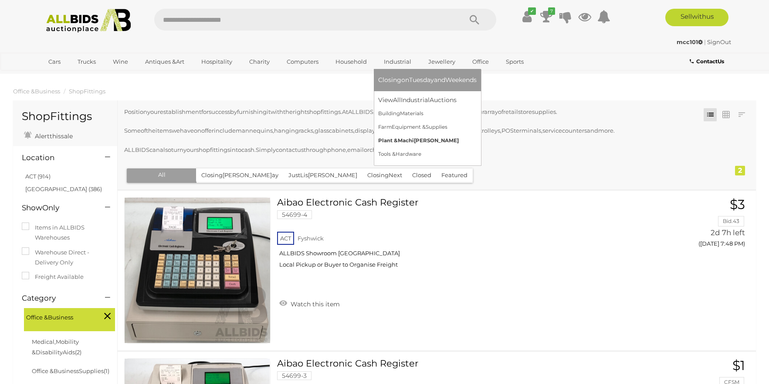
click at [415, 144] on link "Pla nt & [PERSON_NAME]" at bounding box center [427, 141] width 99 height 14
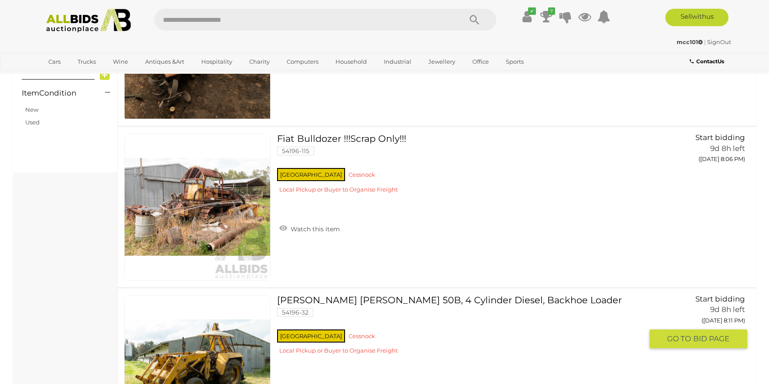
scroll to position [349, 0]
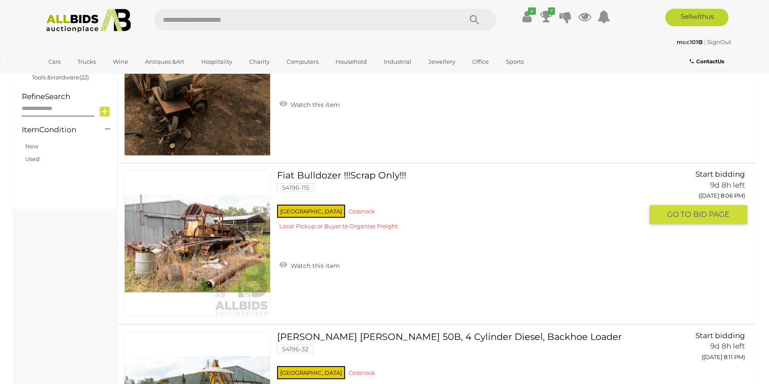
click at [382, 187] on link "Fiat Bulldozer !!!Scrap Only!!! 54196-115 NSW Cessnock" at bounding box center [464, 203] width 360 height 66
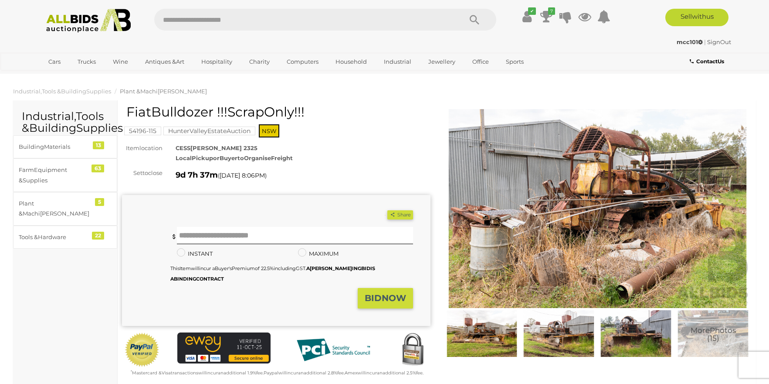
click at [622, 200] on img at bounding box center [598, 208] width 309 height 199
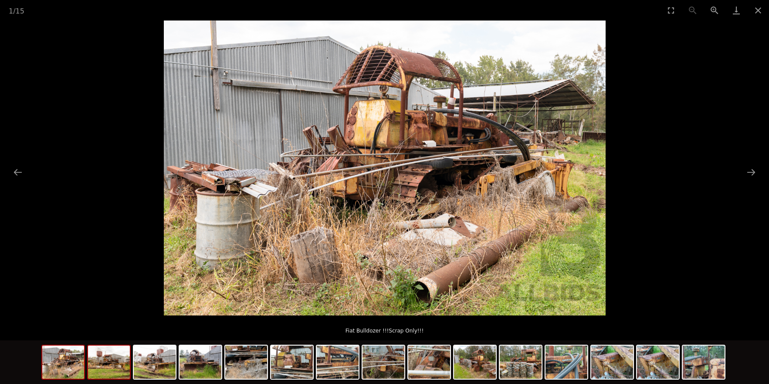
click at [97, 369] on img at bounding box center [109, 361] width 42 height 33
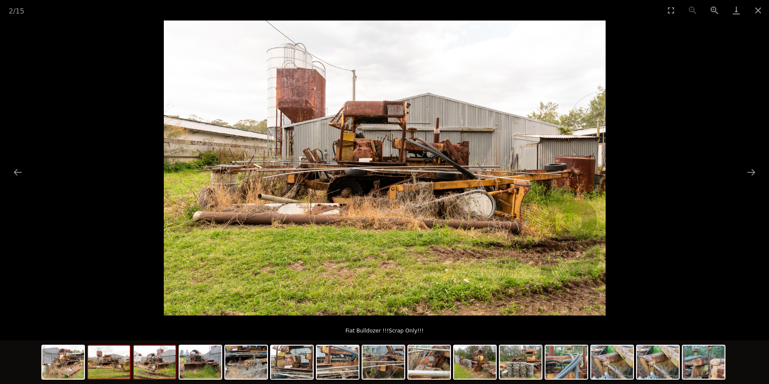
click at [155, 364] on img at bounding box center [155, 361] width 42 height 33
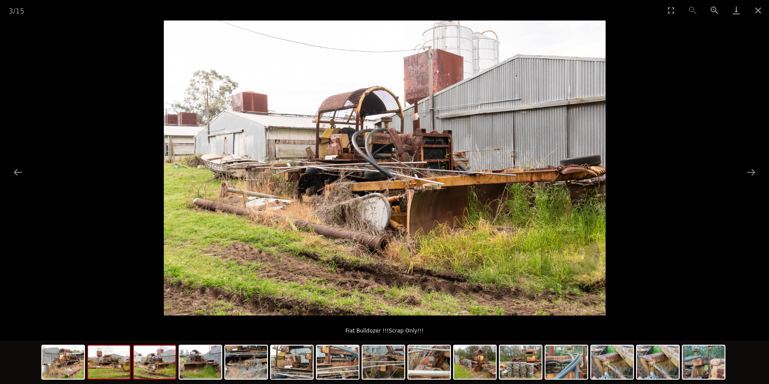
click at [112, 369] on img at bounding box center [109, 361] width 42 height 33
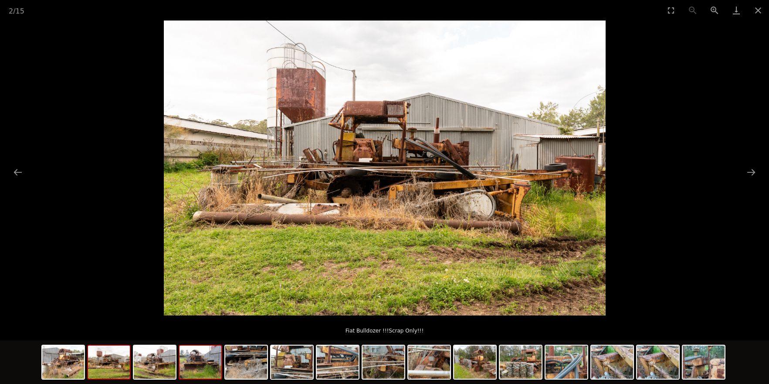
click at [204, 367] on img at bounding box center [201, 361] width 42 height 33
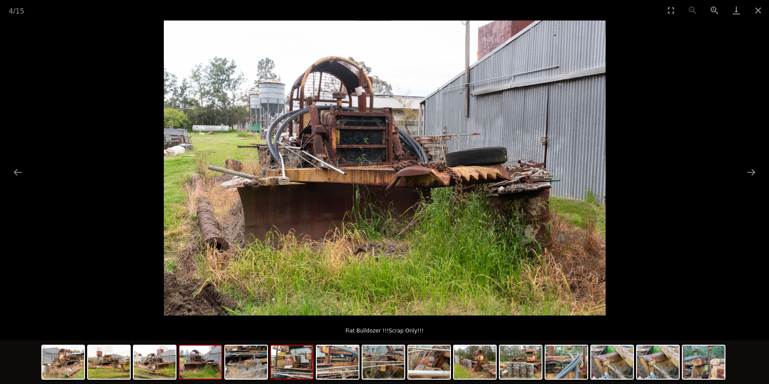
click at [288, 369] on img at bounding box center [292, 361] width 42 height 33
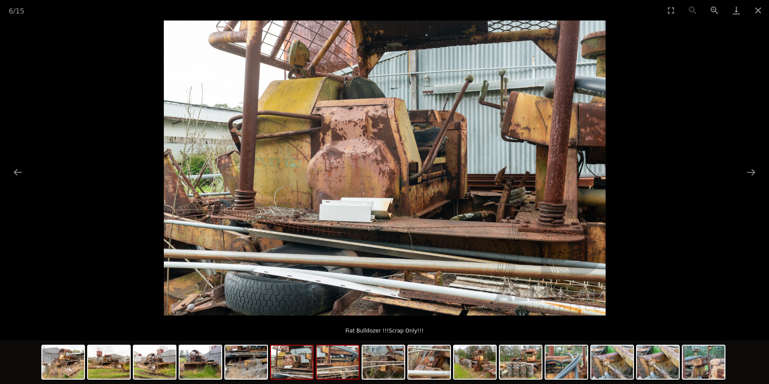
click at [351, 365] on img at bounding box center [338, 361] width 42 height 33
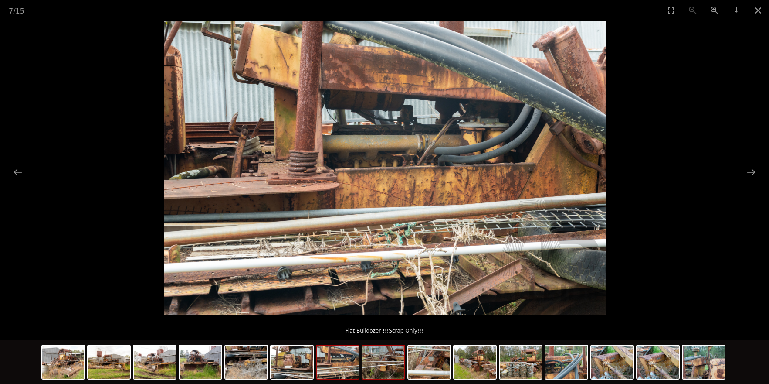
click at [384, 364] on img at bounding box center [384, 361] width 42 height 33
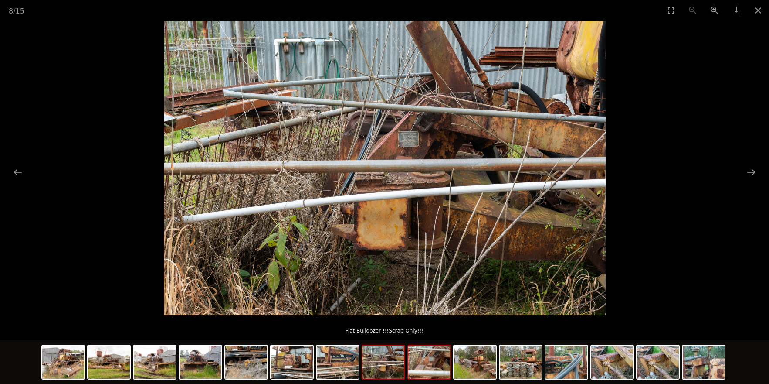
click at [436, 364] on img at bounding box center [429, 361] width 42 height 33
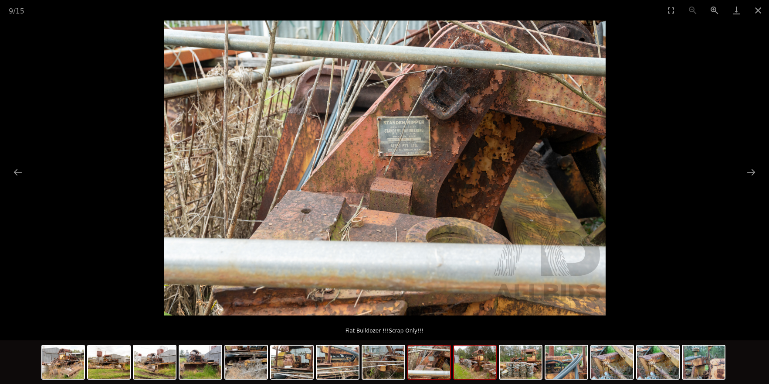
click at [471, 366] on img at bounding box center [475, 361] width 42 height 33
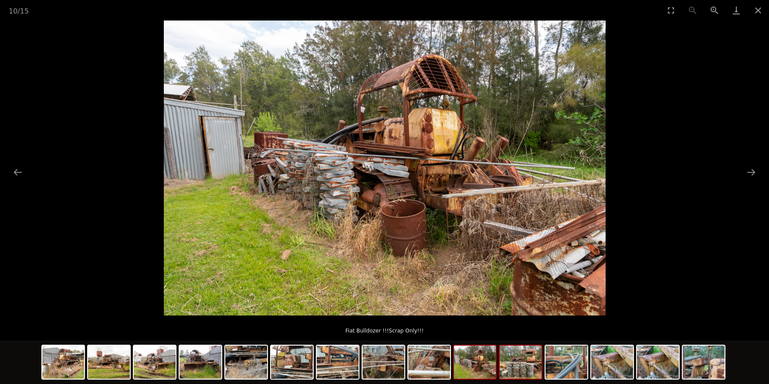
click at [509, 367] on img at bounding box center [521, 361] width 42 height 33
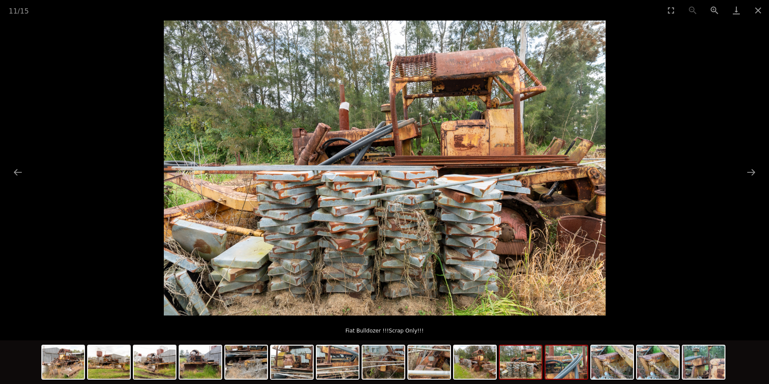
click at [556, 368] on img at bounding box center [567, 361] width 42 height 33
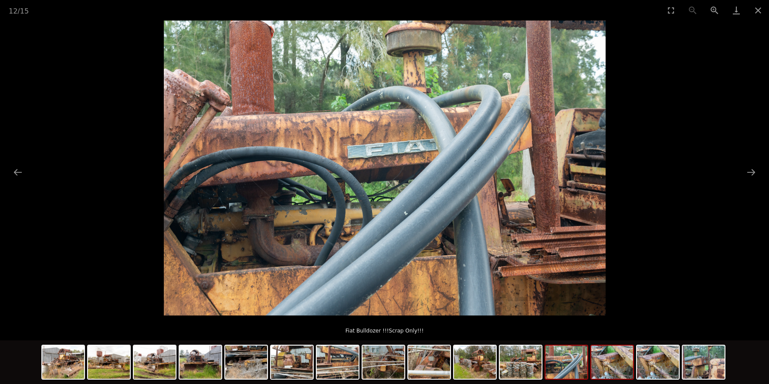
click at [616, 370] on img at bounding box center [613, 361] width 42 height 33
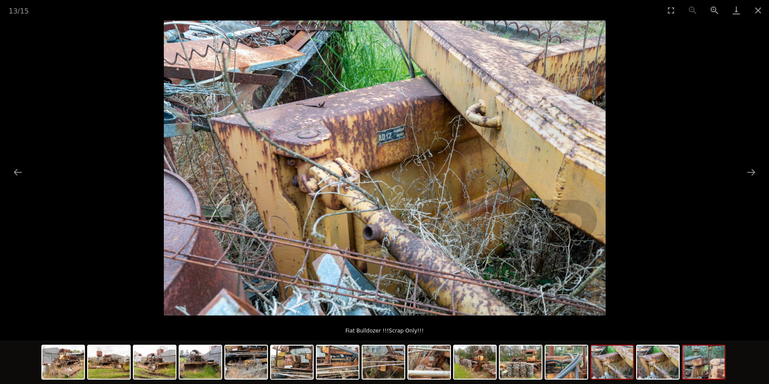
click at [693, 367] on img at bounding box center [704, 361] width 42 height 33
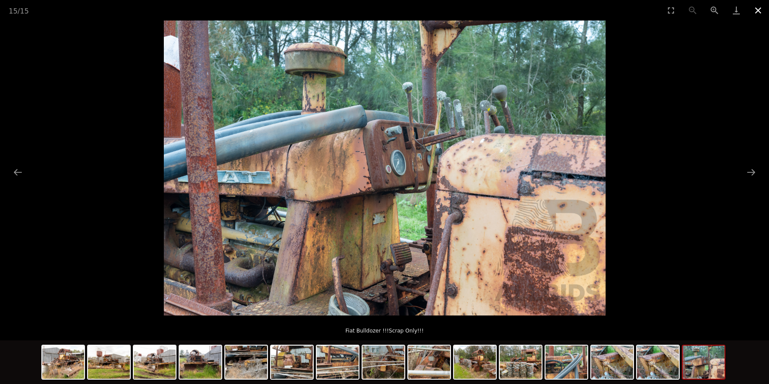
click at [763, 8] on button "Close gallery" at bounding box center [759, 10] width 22 height 20
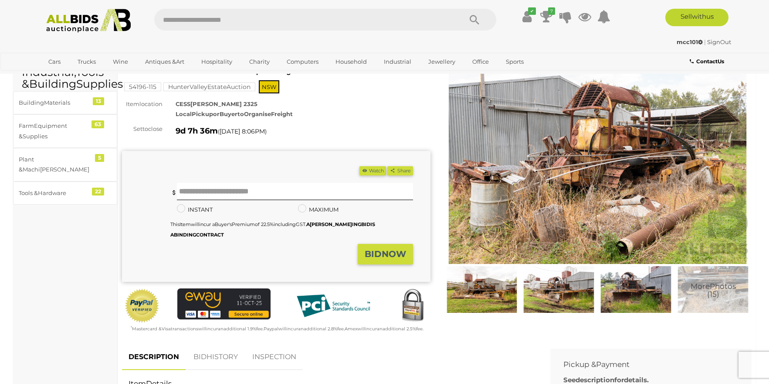
scroll to position [44, 0]
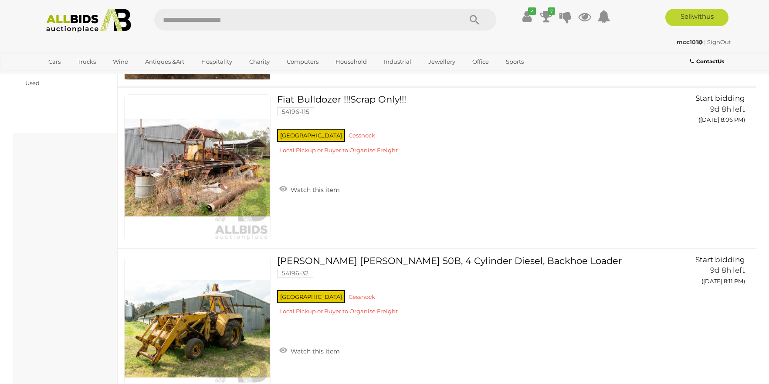
scroll to position [433, 0]
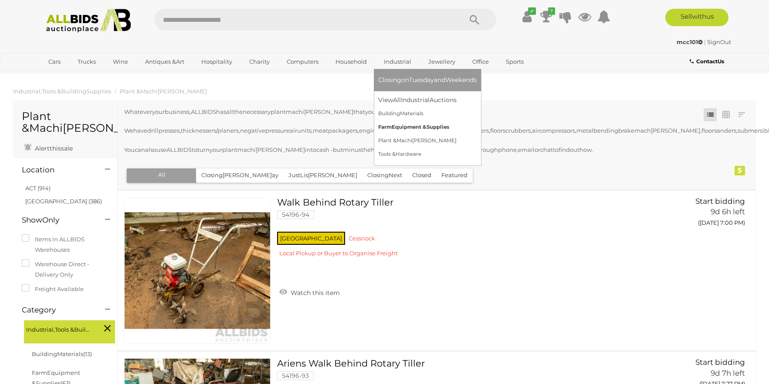
click at [434, 129] on bbb "Supp" at bounding box center [434, 127] width 14 height 6
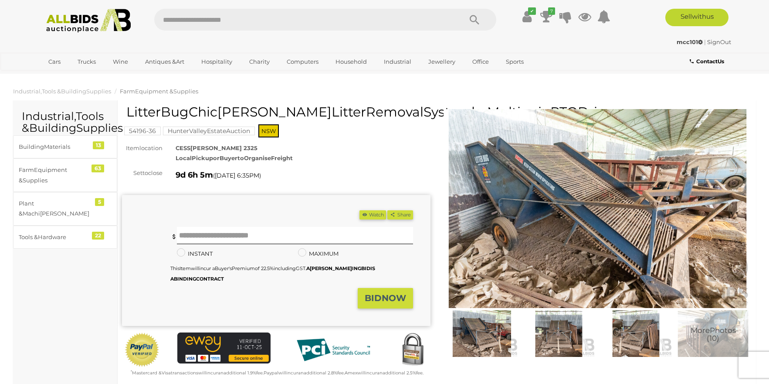
drag, startPoint x: 0, startPoint y: 0, endPoint x: 371, endPoint y: 173, distance: 409.2
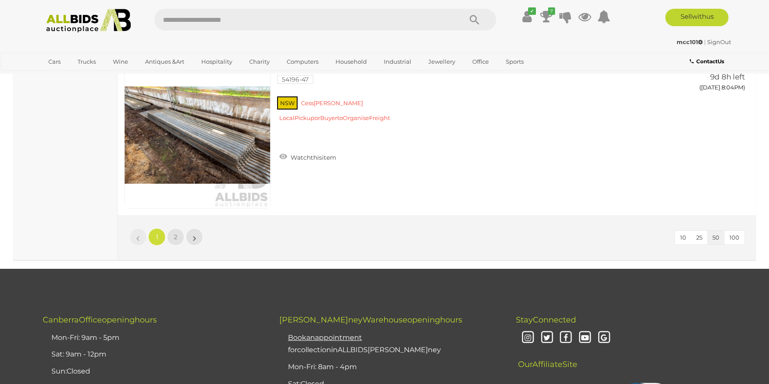
scroll to position [8065, 0]
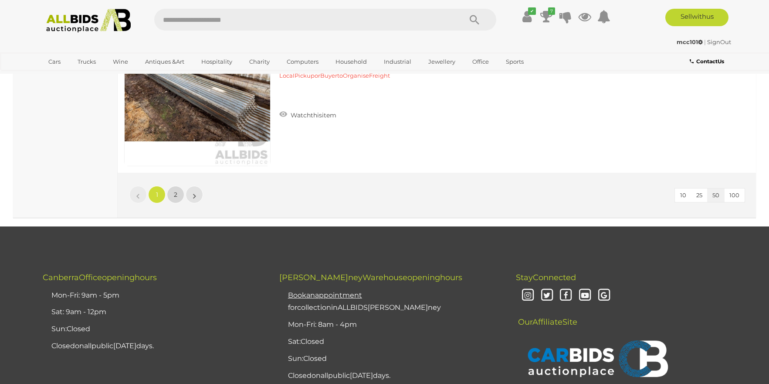
click at [174, 198] on span "2" at bounding box center [175, 195] width 3 height 8
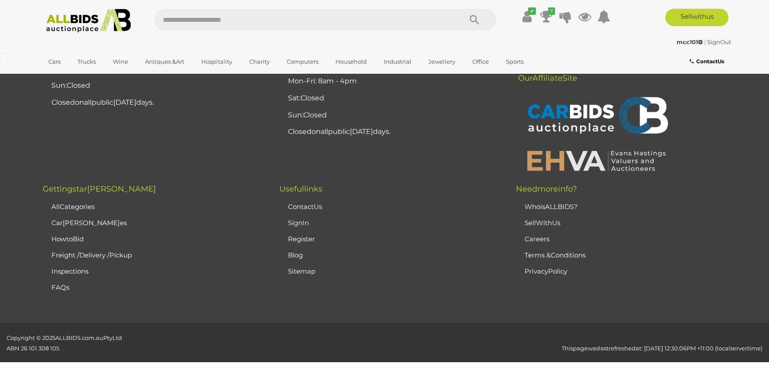
scroll to position [112, 0]
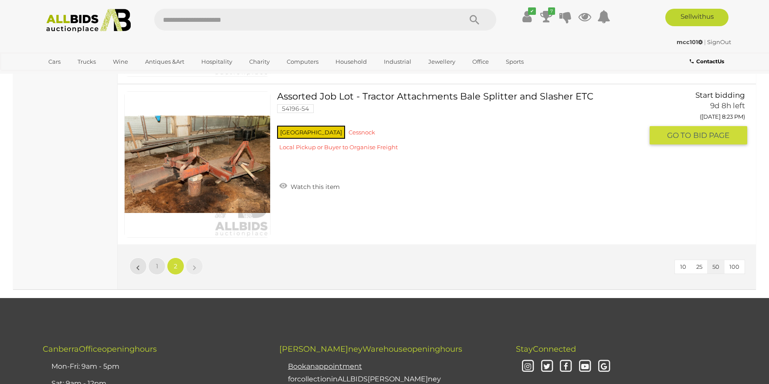
scroll to position [2074, 0]
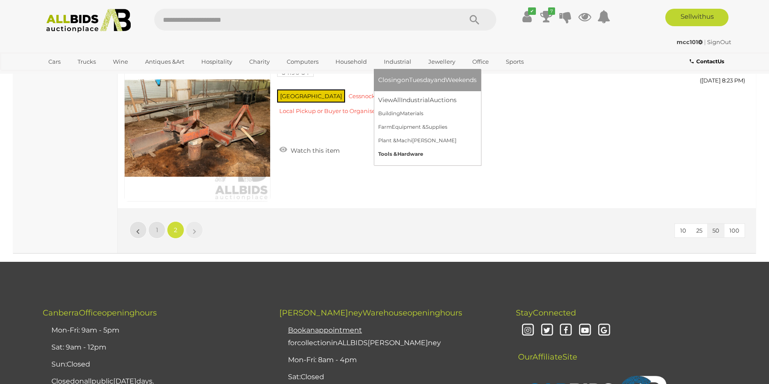
click at [415, 153] on span "Too ls & Hard ware" at bounding box center [400, 154] width 45 height 6
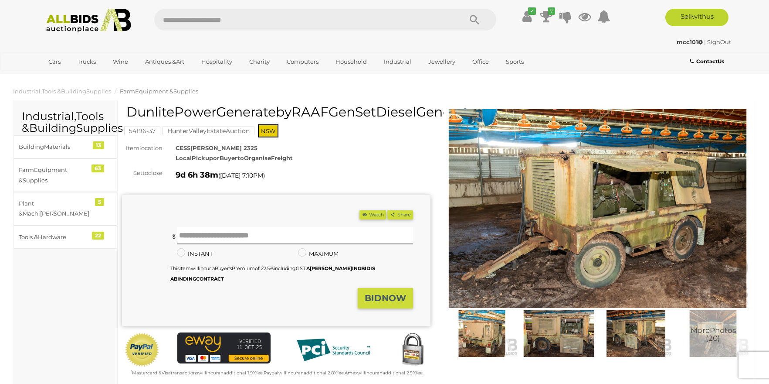
click at [636, 186] on img at bounding box center [598, 208] width 309 height 199
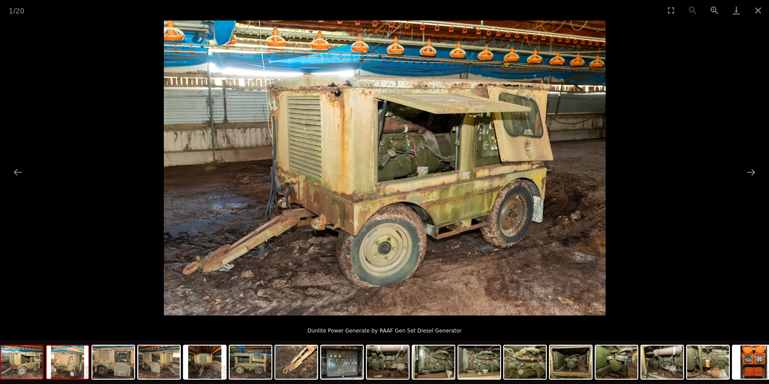
click at [71, 364] on img at bounding box center [68, 361] width 42 height 33
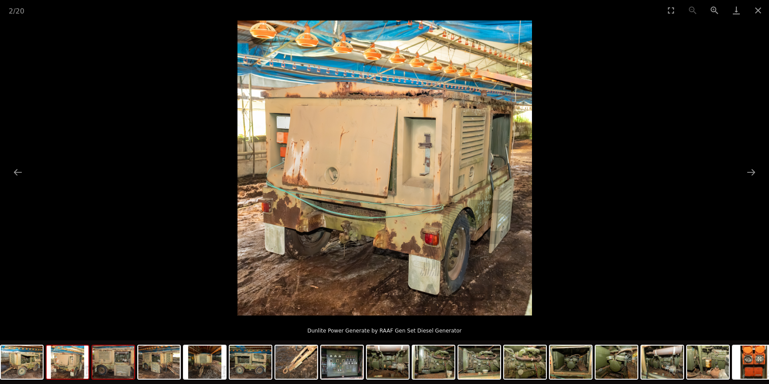
click at [113, 365] on img at bounding box center [113, 361] width 42 height 33
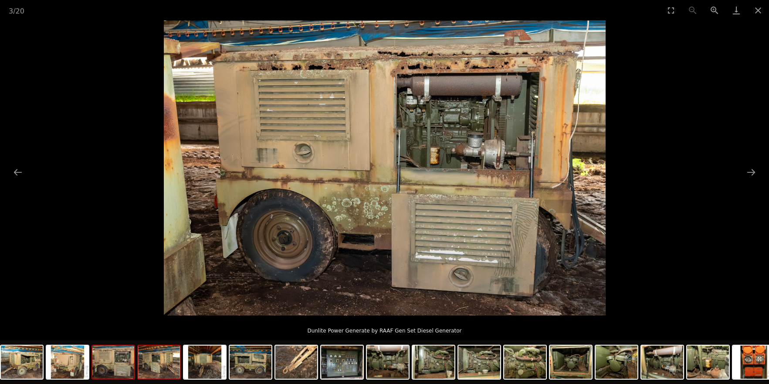
click at [163, 367] on img at bounding box center [159, 361] width 42 height 33
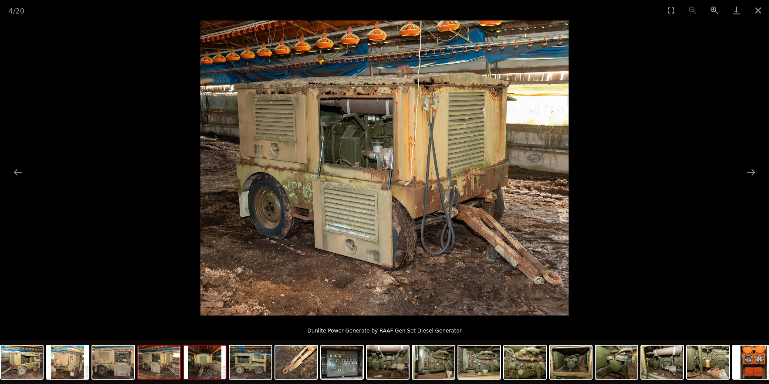
click at [213, 371] on img at bounding box center [205, 361] width 42 height 33
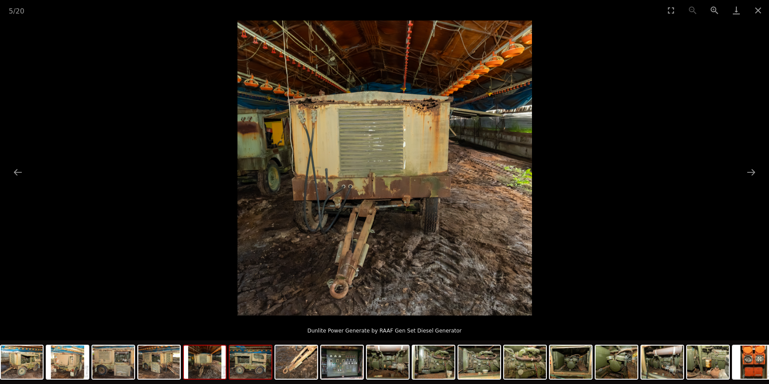
click at [259, 370] on img at bounding box center [251, 361] width 42 height 33
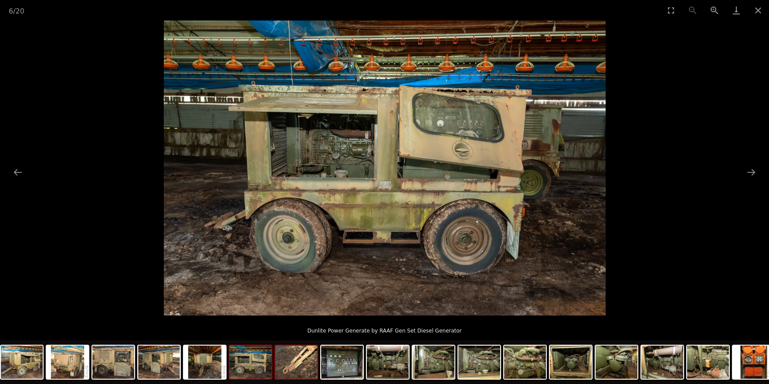
click at [295, 370] on img at bounding box center [297, 361] width 42 height 33
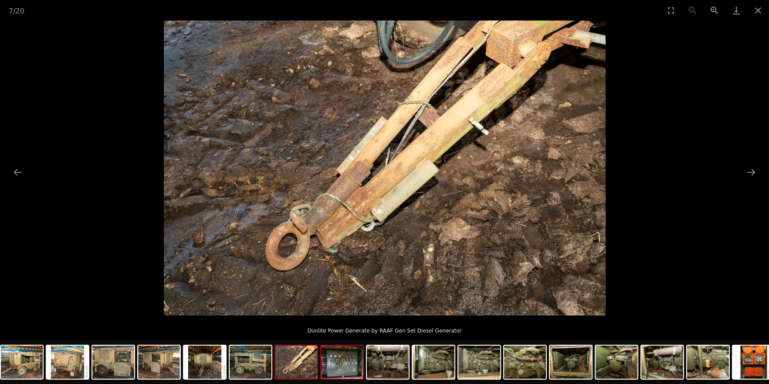
click at [343, 367] on img at bounding box center [342, 361] width 42 height 33
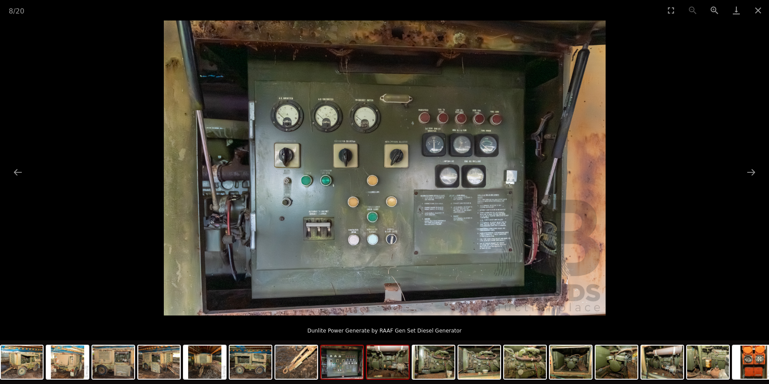
click at [378, 365] on img at bounding box center [388, 361] width 42 height 33
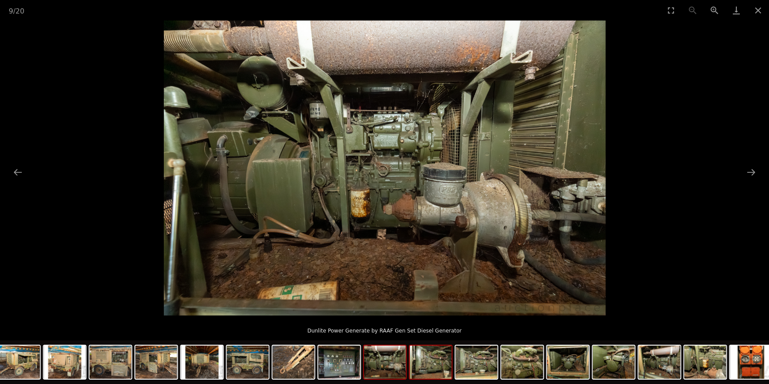
click at [440, 364] on img at bounding box center [431, 361] width 42 height 33
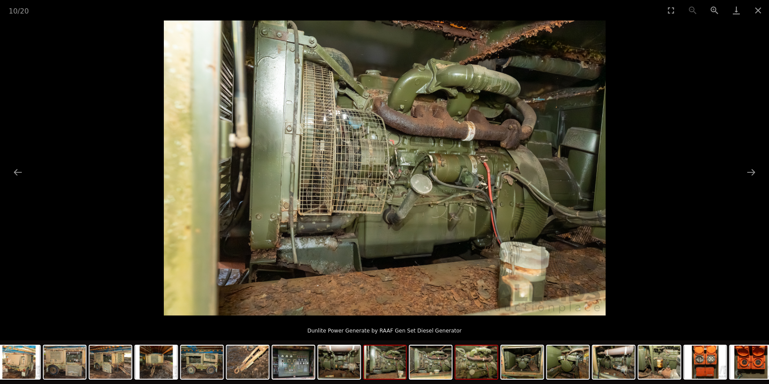
click at [470, 368] on img at bounding box center [477, 361] width 42 height 33
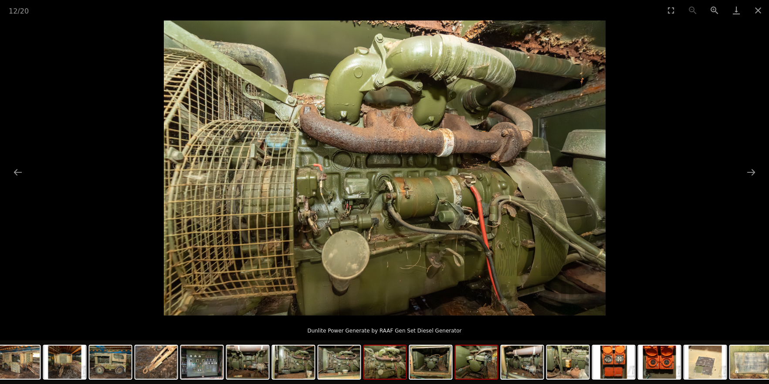
click at [469, 368] on img at bounding box center [477, 361] width 42 height 33
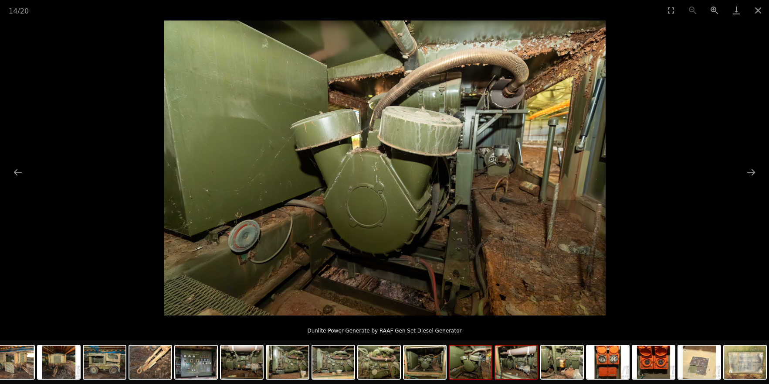
click at [526, 369] on img at bounding box center [517, 361] width 42 height 33
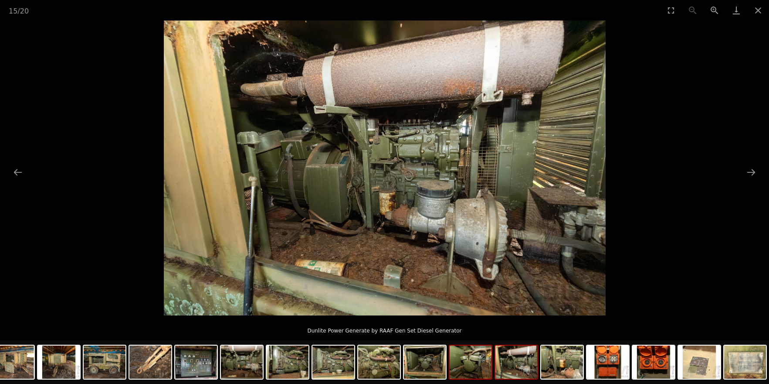
click at [473, 370] on img at bounding box center [471, 361] width 42 height 33
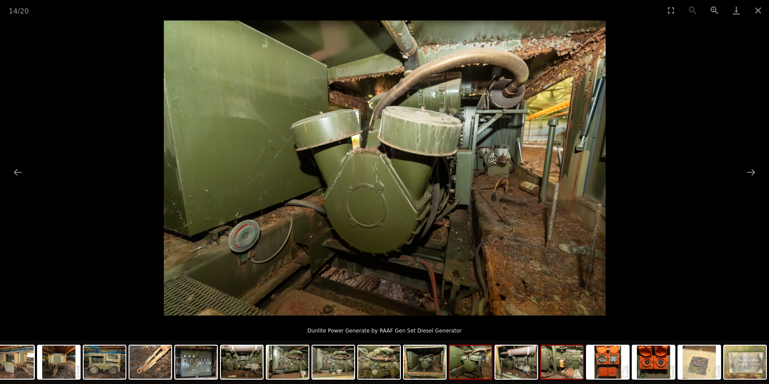
click at [582, 365] on img at bounding box center [562, 361] width 42 height 33
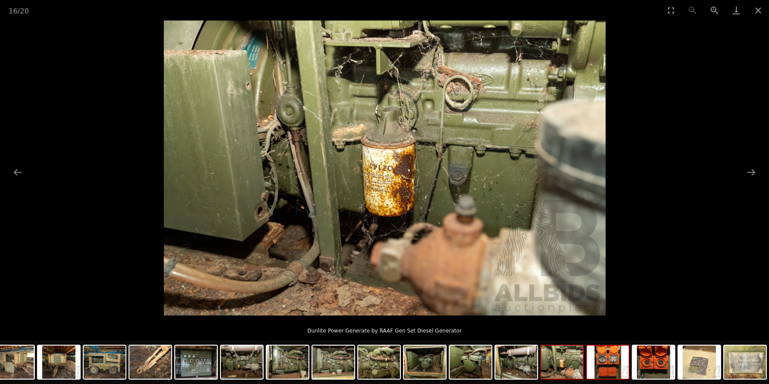
click at [609, 365] on img at bounding box center [608, 361] width 42 height 33
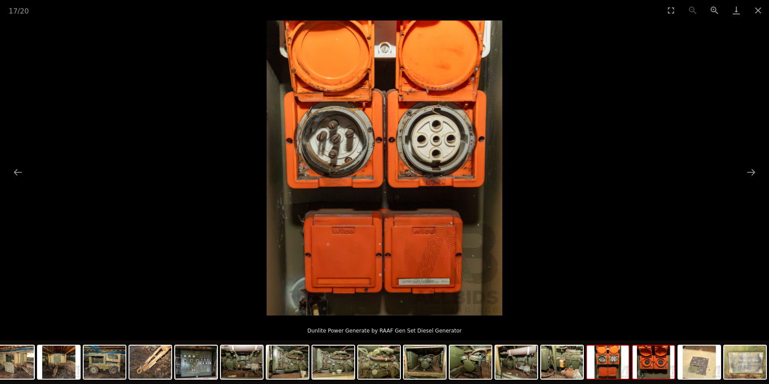
click at [653, 360] on img at bounding box center [654, 361] width 42 height 33
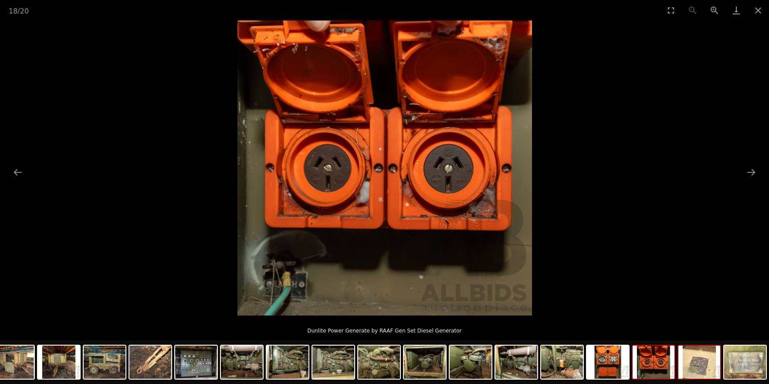
click at [698, 360] on img at bounding box center [700, 361] width 42 height 33
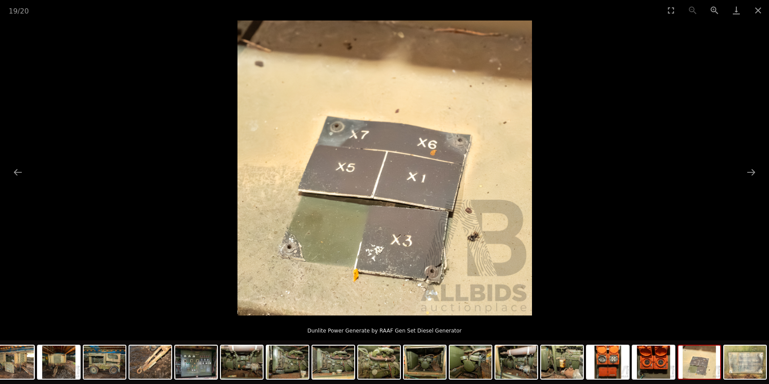
click at [768, 365] on div at bounding box center [311, 363] width 915 height 46
click at [742, 364] on img at bounding box center [746, 361] width 42 height 33
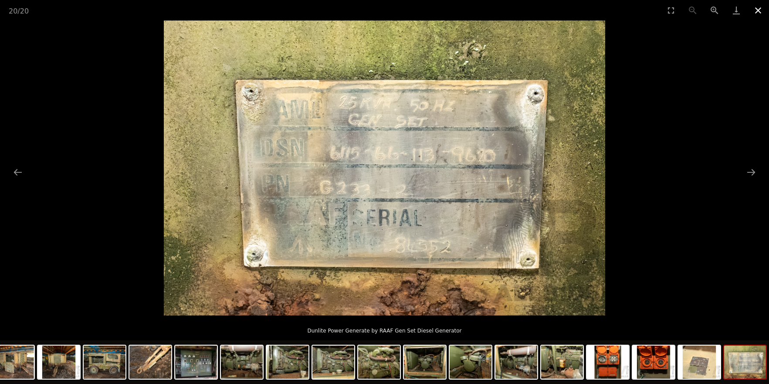
click at [759, 12] on button "Close gallery" at bounding box center [759, 10] width 22 height 20
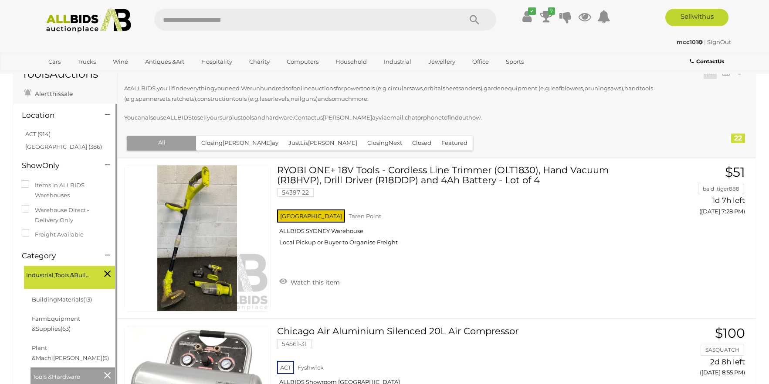
scroll to position [44, 0]
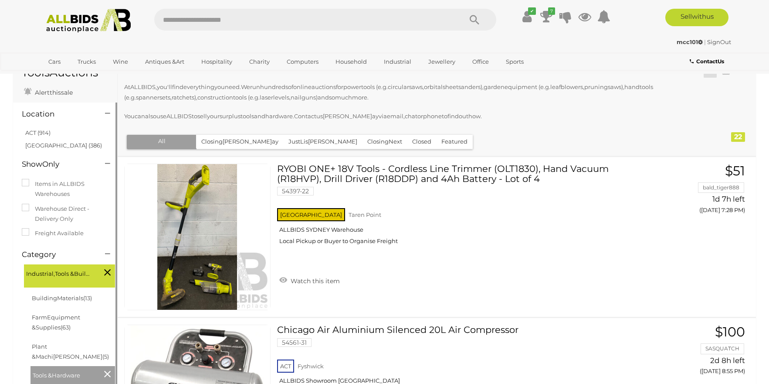
click at [39, 131] on link "ACT (914)" at bounding box center [37, 132] width 25 height 7
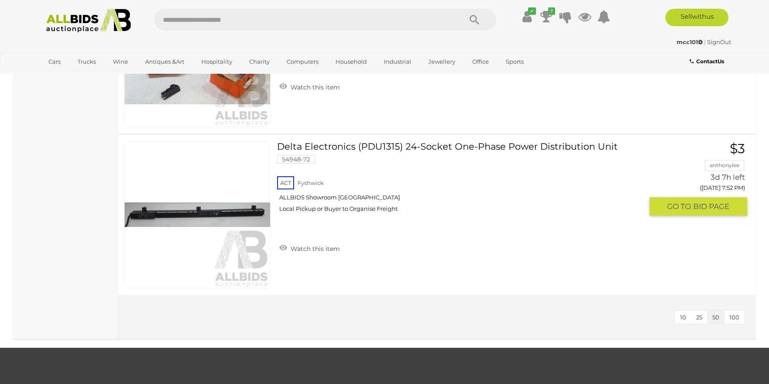
scroll to position [872, 0]
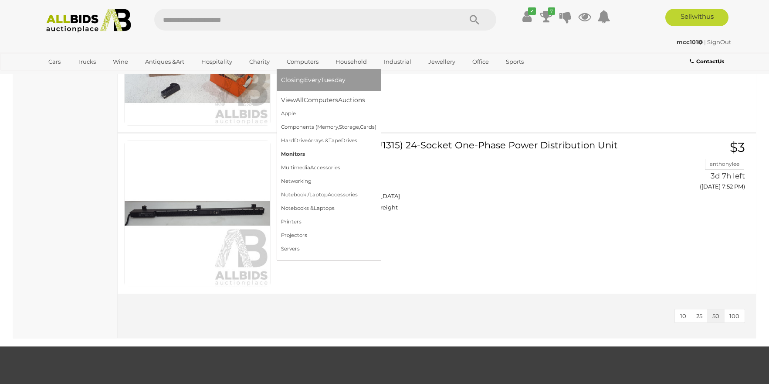
click at [310, 156] on link "Moni tors" at bounding box center [328, 154] width 95 height 14
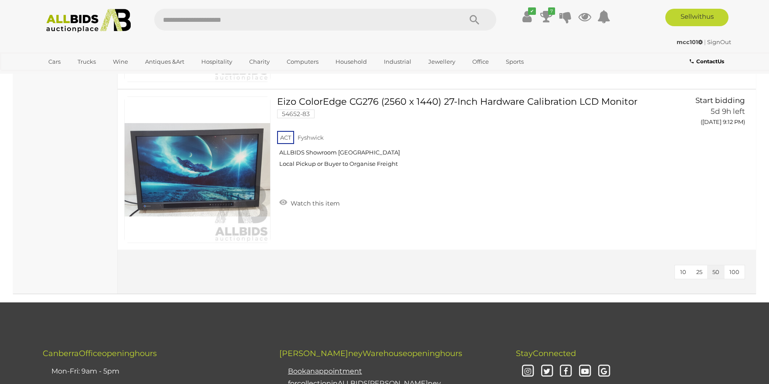
scroll to position [915, 0]
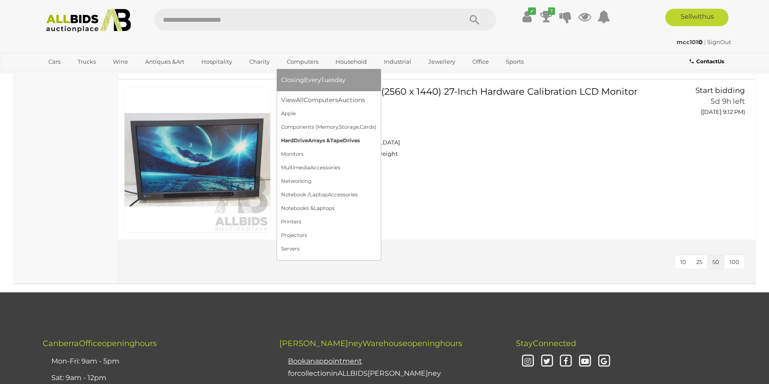
click at [327, 139] on span "Ha rd Dri ve Arr ays & Ta pe Dri ves" at bounding box center [320, 140] width 79 height 6
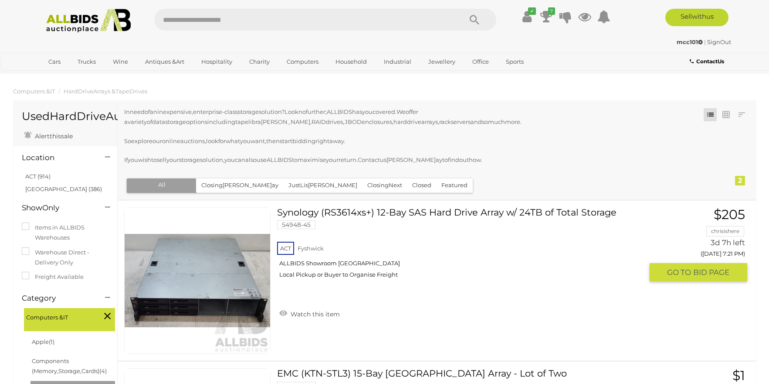
click at [381, 218] on link "Synology (RS3614xs+) 12-Bay SAS Hard Drive Array w/ 24TB of Total Storage 54948…" at bounding box center [464, 246] width 360 height 78
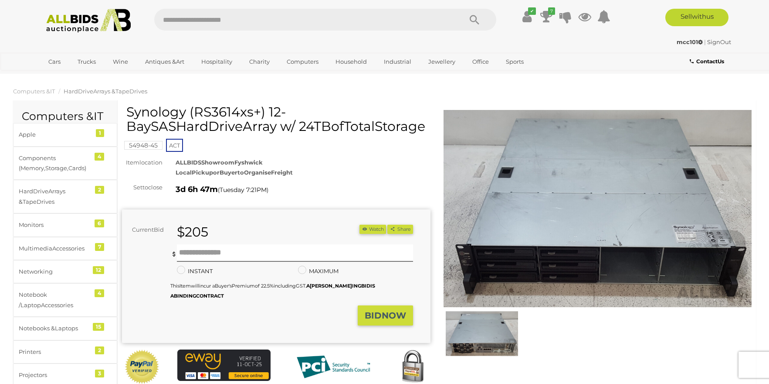
click at [509, 312] on img at bounding box center [482, 333] width 73 height 47
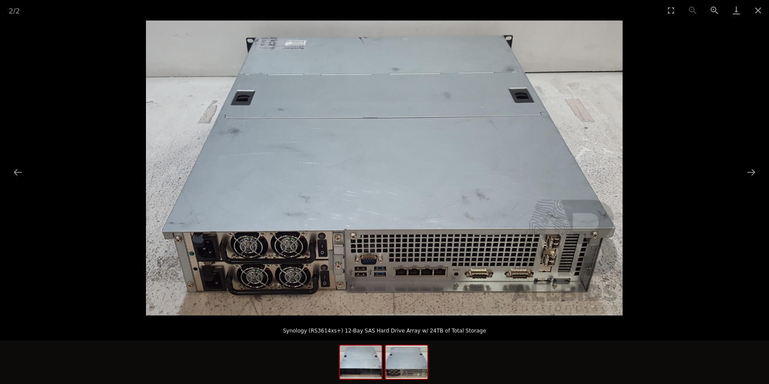
click at [365, 367] on img at bounding box center [361, 361] width 42 height 33
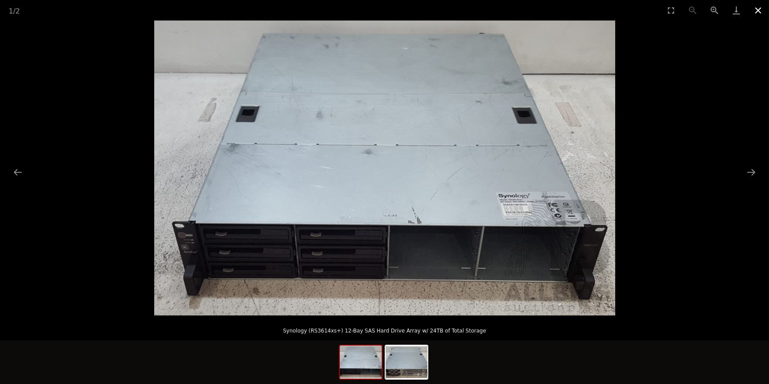
click at [761, 11] on button "Close gallery" at bounding box center [759, 10] width 22 height 20
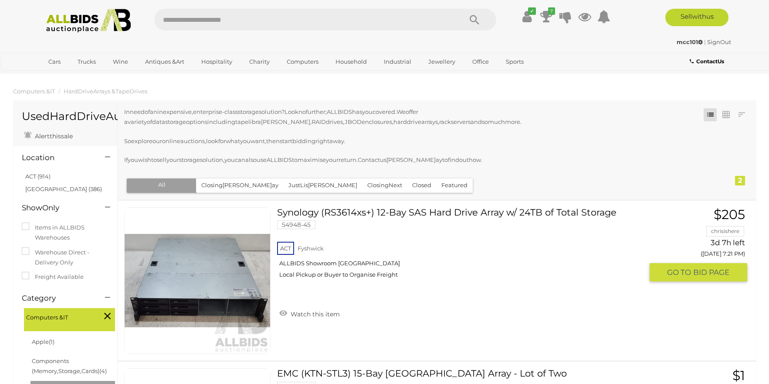
scroll to position [155, 0]
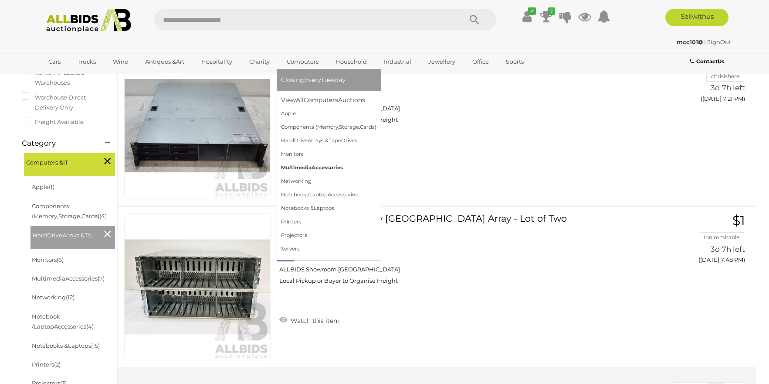
click at [324, 168] on bbb "Access" at bounding box center [321, 167] width 18 height 6
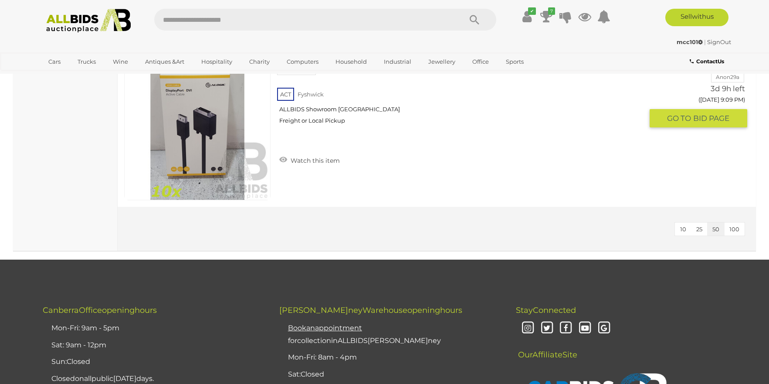
scroll to position [1177, 0]
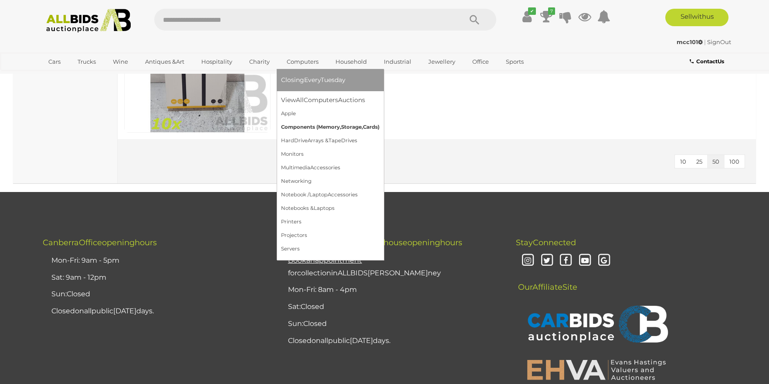
click at [330, 131] on link "Compo nents ( Mem ory, Stor age, Car ds)" at bounding box center [330, 127] width 99 height 14
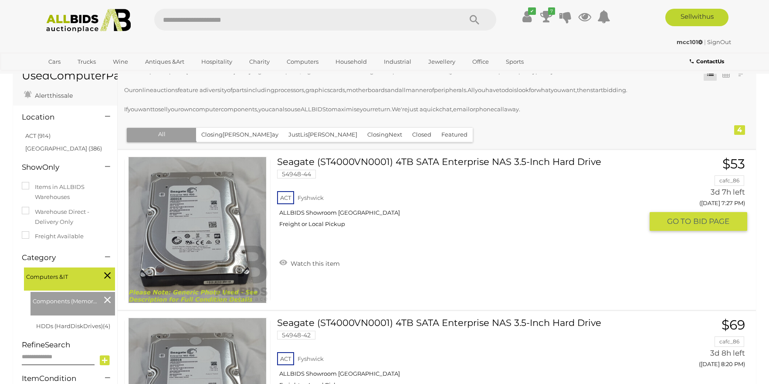
scroll to position [44, 0]
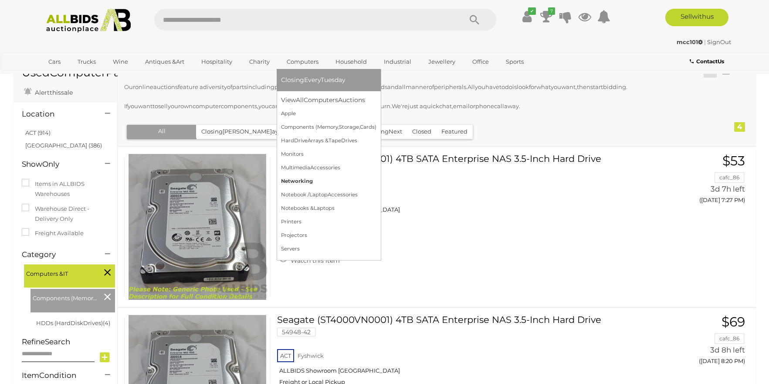
click at [350, 184] on link "Netwo rking" at bounding box center [328, 181] width 95 height 14
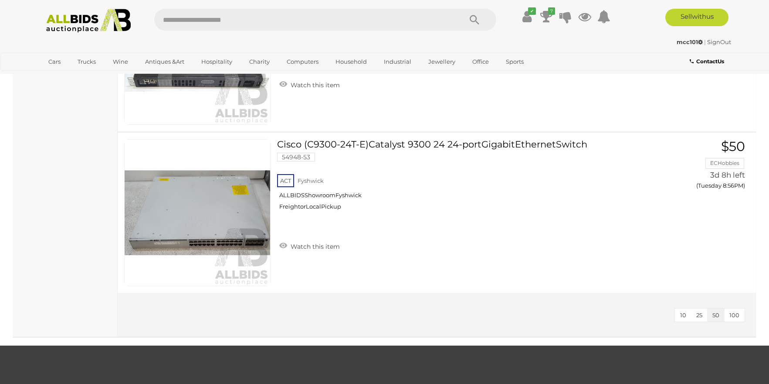
scroll to position [1787, 0]
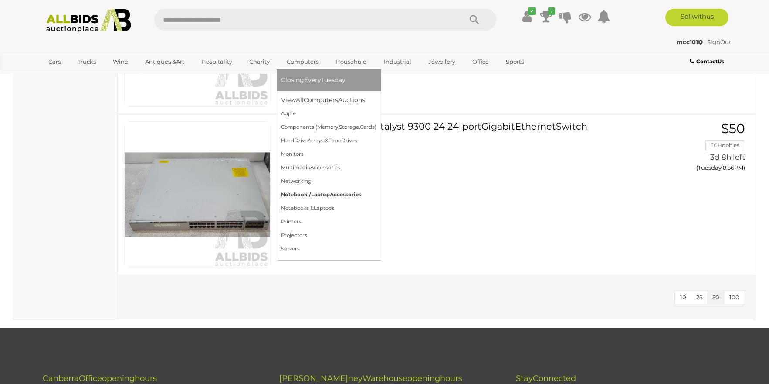
click at [339, 194] on bbb "Access" at bounding box center [339, 194] width 18 height 6
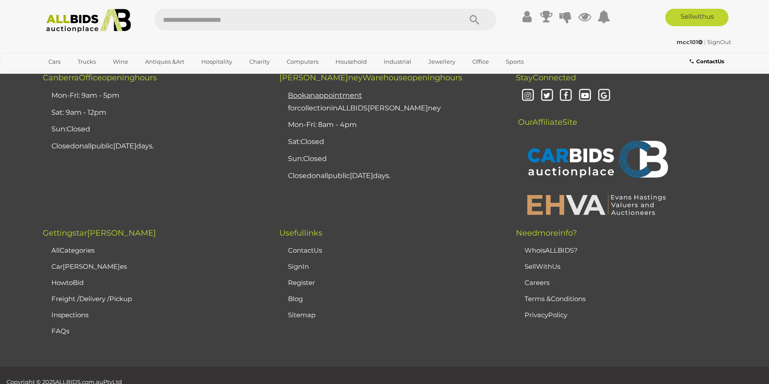
scroll to position [870, 0]
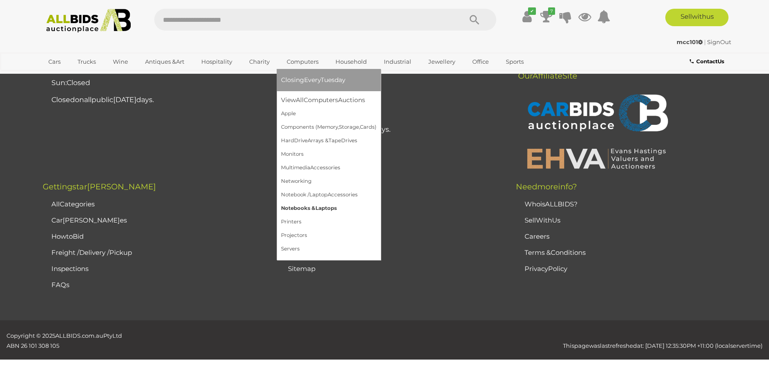
click at [343, 205] on link "Noteb ooks & Lapt ops" at bounding box center [328, 208] width 95 height 14
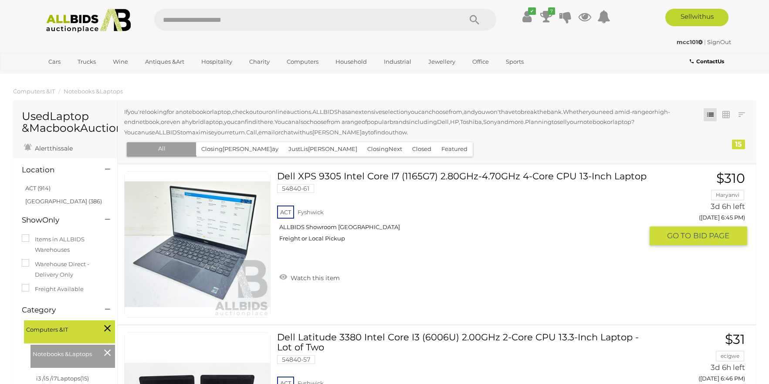
click at [382, 171] on link "Dell XPS 9305 Intel Core I7 (1165G7) 2.80GHz-4.70GHz 4-Core CPU 13-Inch Laptop …" at bounding box center [464, 210] width 360 height 78
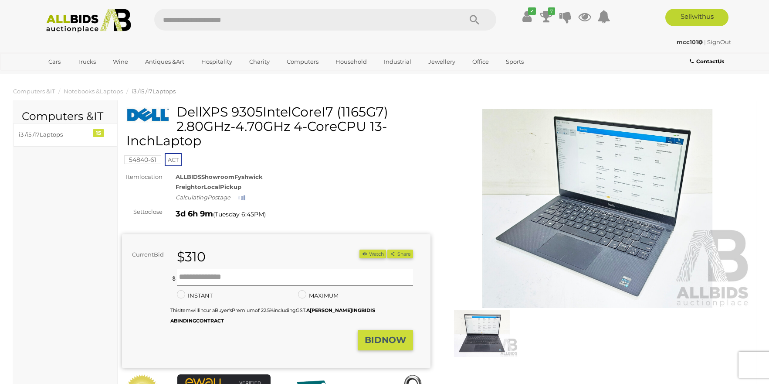
click at [595, 201] on img at bounding box center [598, 208] width 309 height 199
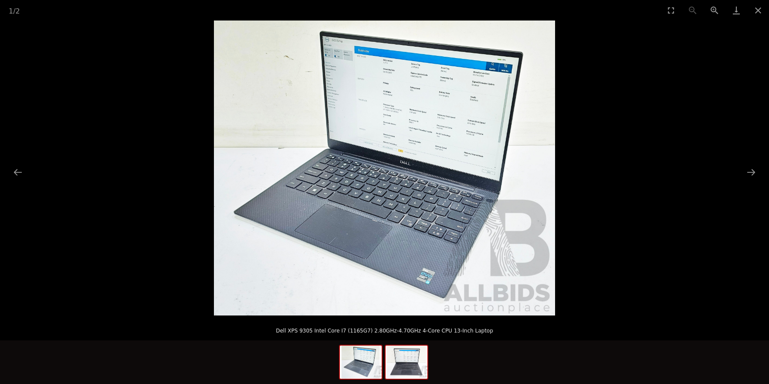
click at [417, 358] on img at bounding box center [407, 361] width 42 height 33
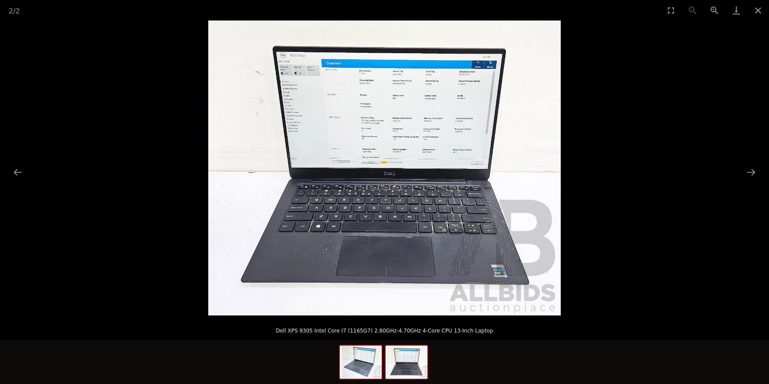
click at [363, 375] on img at bounding box center [361, 361] width 42 height 33
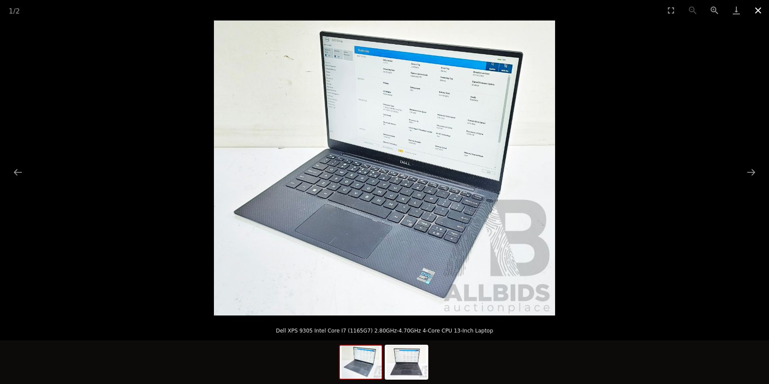
click at [762, 13] on button "Close gallery" at bounding box center [759, 10] width 22 height 20
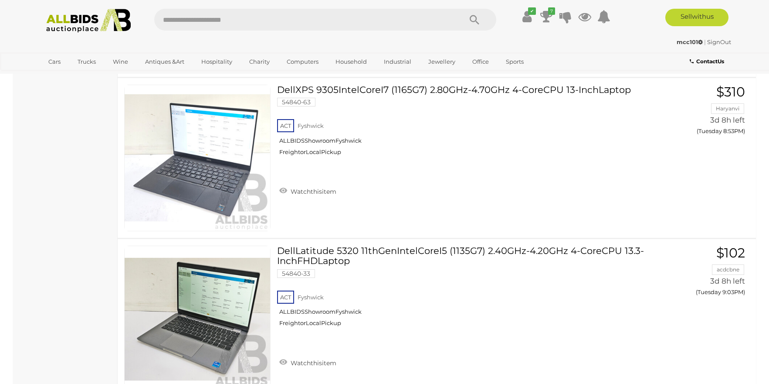
scroll to position [2354, 0]
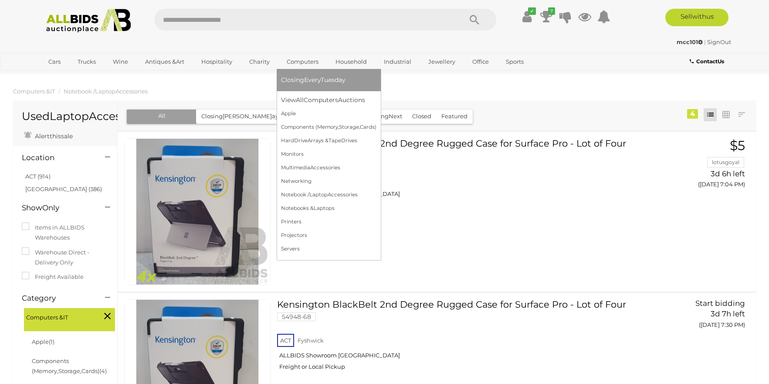
scroll to position [870, 0]
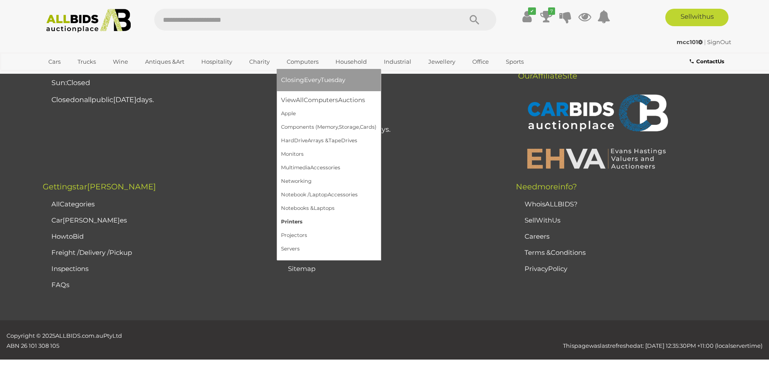
click at [338, 225] on link "Prin ters" at bounding box center [328, 222] width 95 height 14
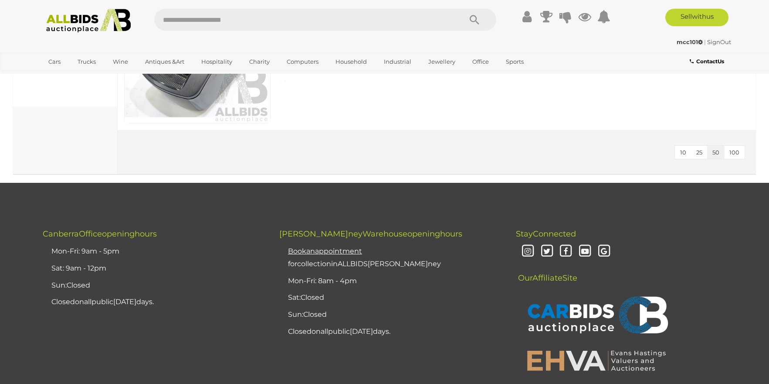
scroll to position [436, 0]
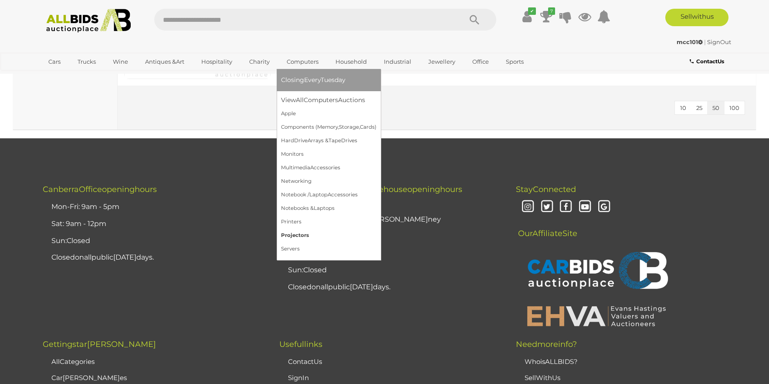
click at [325, 238] on link "Proje ctors" at bounding box center [328, 235] width 95 height 14
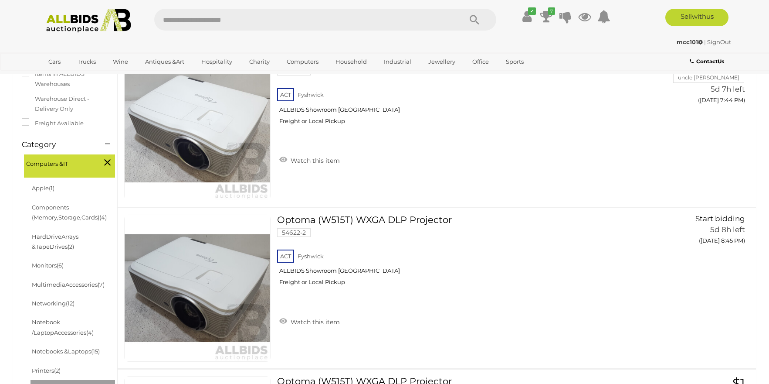
scroll to position [174, 0]
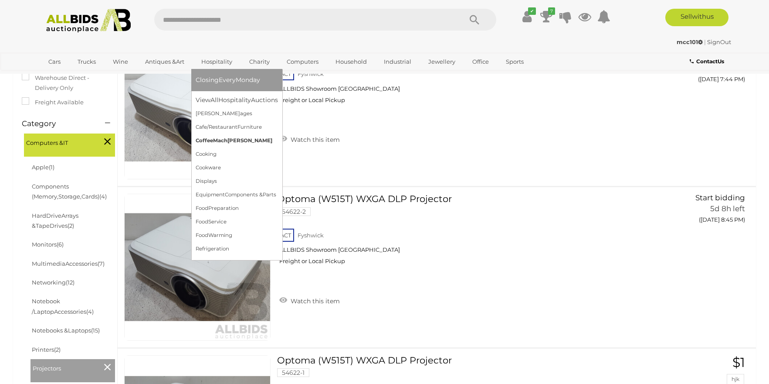
click at [239, 139] on span "Cof fee Mach ines" at bounding box center [234, 140] width 77 height 6
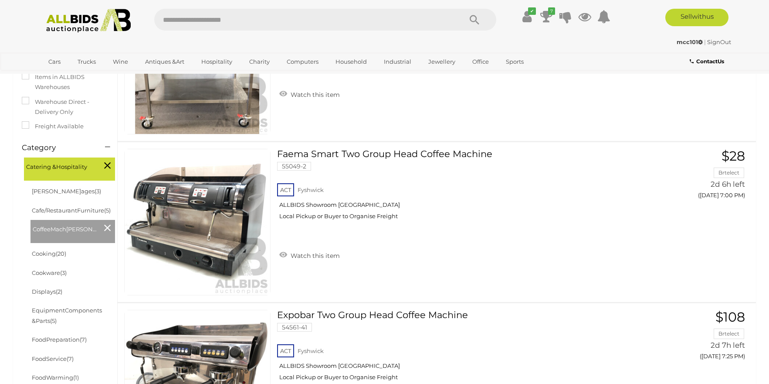
scroll to position [174, 0]
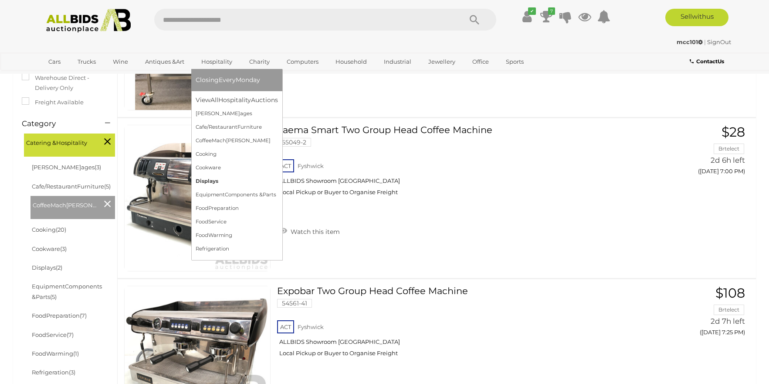
click at [231, 179] on link "Disp lays" at bounding box center [237, 181] width 82 height 14
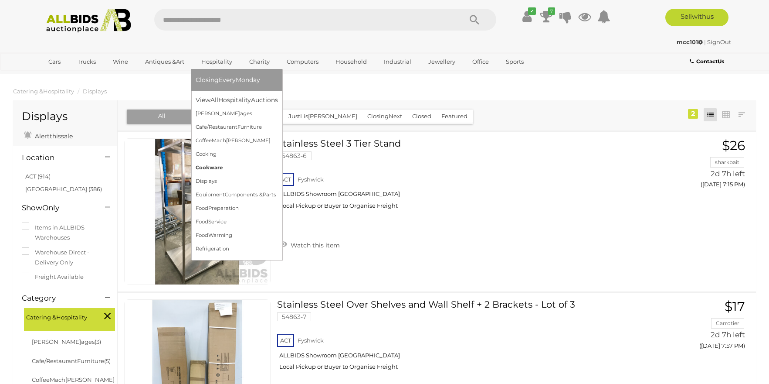
click at [224, 173] on link "Cook ware" at bounding box center [237, 168] width 82 height 14
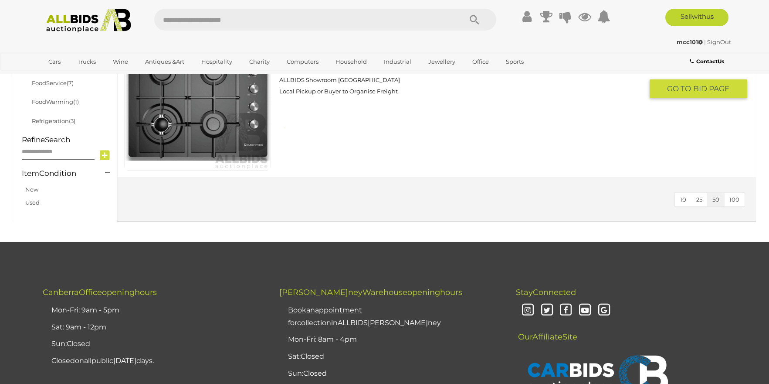
scroll to position [846, 0]
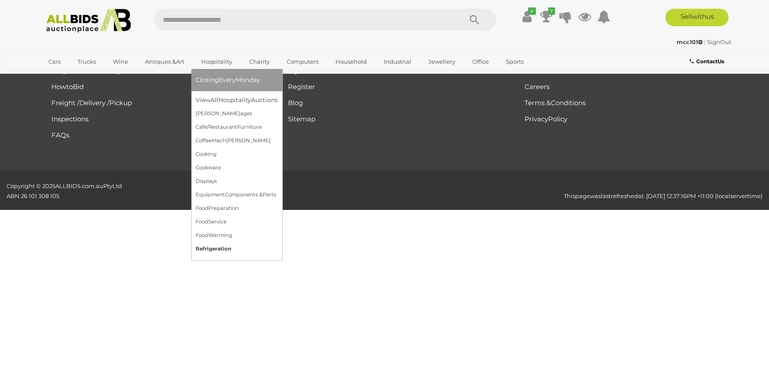
click at [238, 245] on link "Refrige ration" at bounding box center [237, 249] width 82 height 14
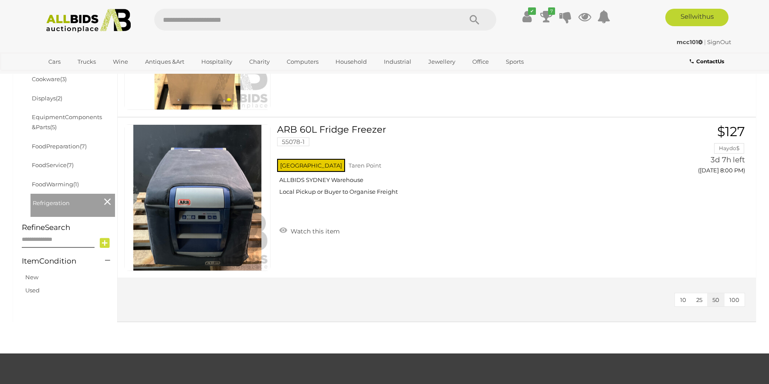
scroll to position [349, 0]
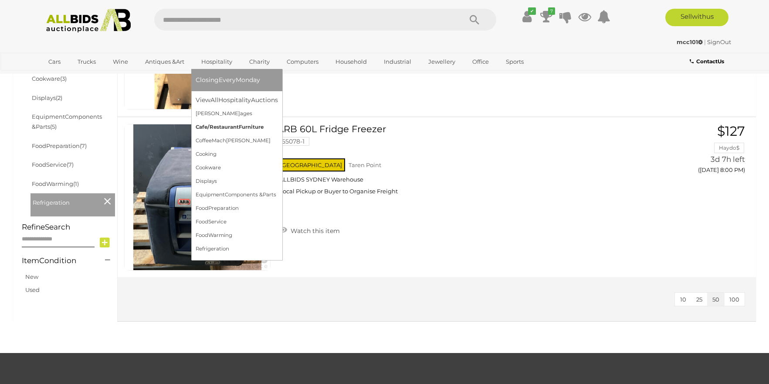
click at [244, 128] on bbb "Furni" at bounding box center [246, 127] width 14 height 6
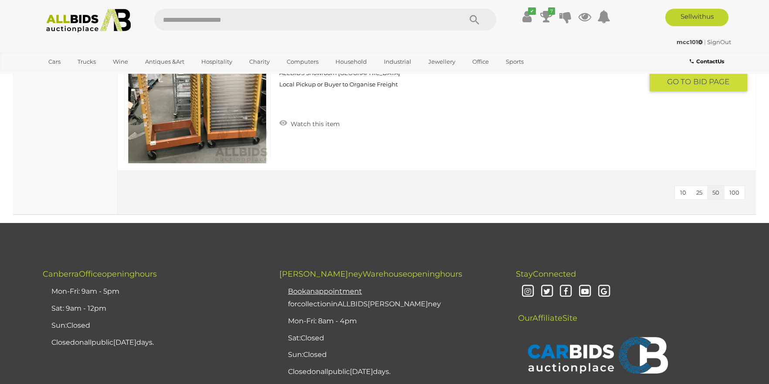
scroll to position [872, 0]
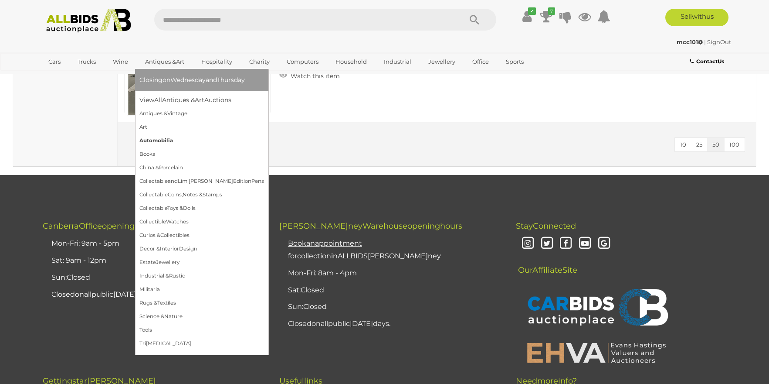
click at [181, 146] on link "Automo bilia" at bounding box center [201, 141] width 125 height 14
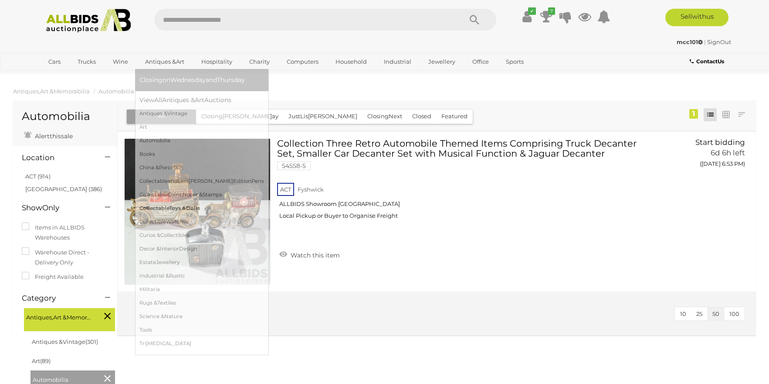
click at [206, 204] on link "Collec table To ys & Dol ls" at bounding box center [201, 208] width 125 height 14
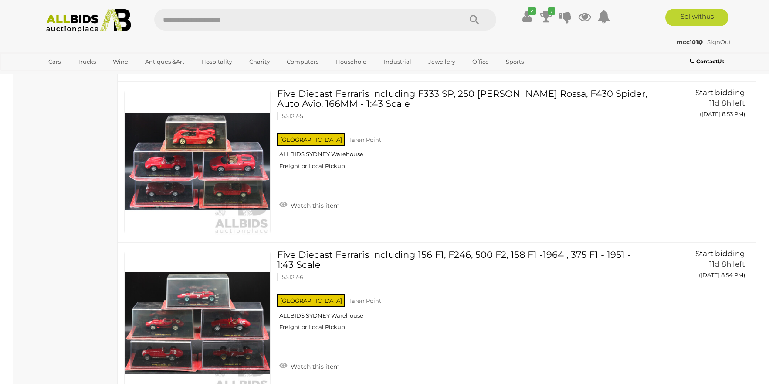
scroll to position [4011, 0]
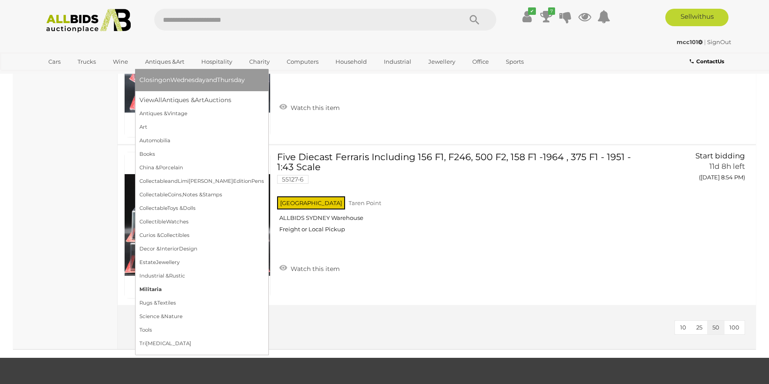
click at [212, 289] on link "Milit aria" at bounding box center [201, 289] width 125 height 14
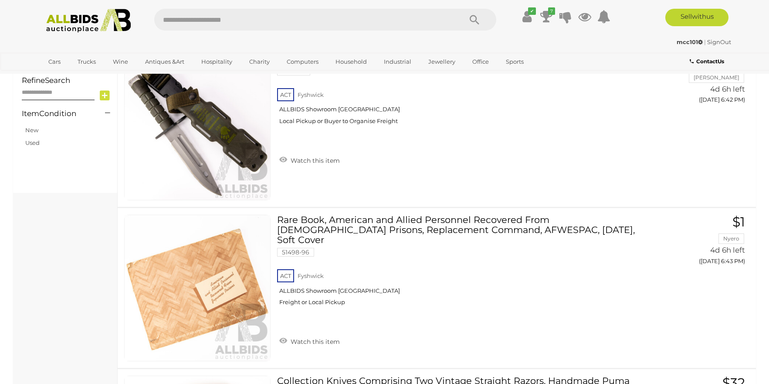
scroll to position [349, 0]
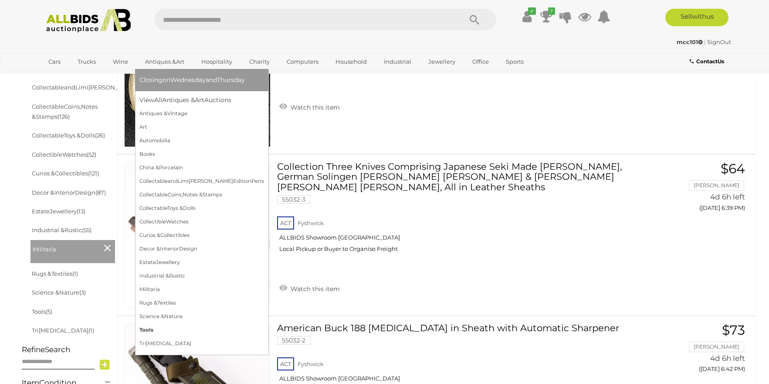
click at [159, 327] on link "Too ls" at bounding box center [201, 330] width 125 height 14
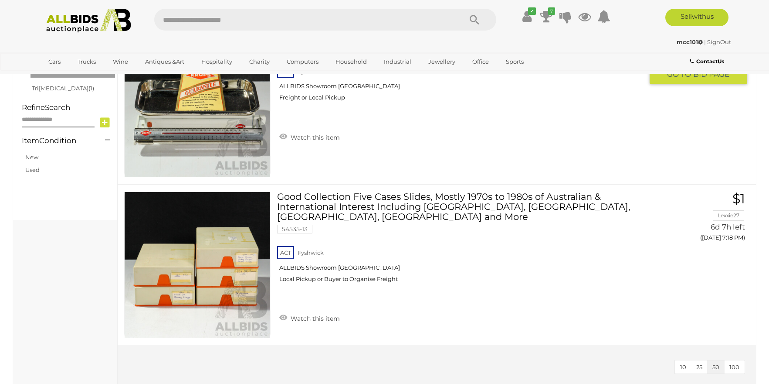
scroll to position [654, 0]
